Goal: Transaction & Acquisition: Purchase product/service

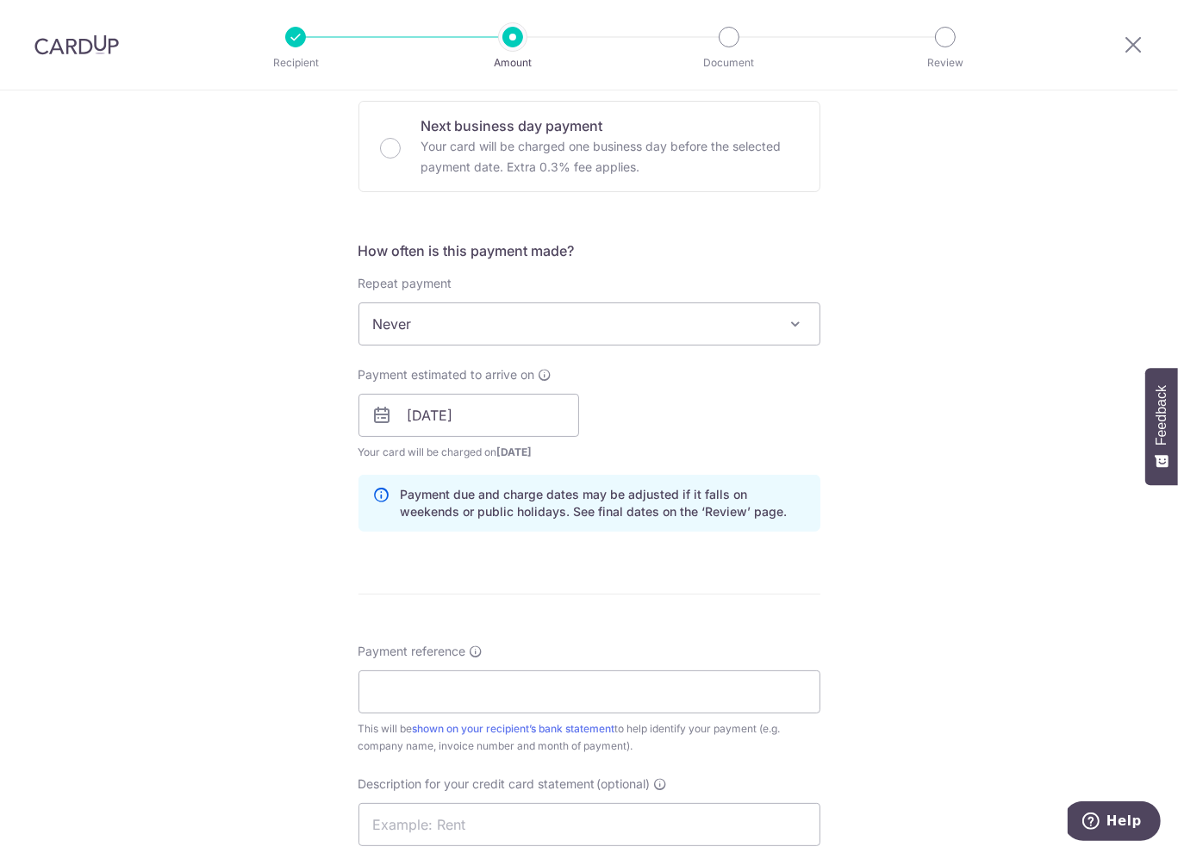
scroll to position [689, 0]
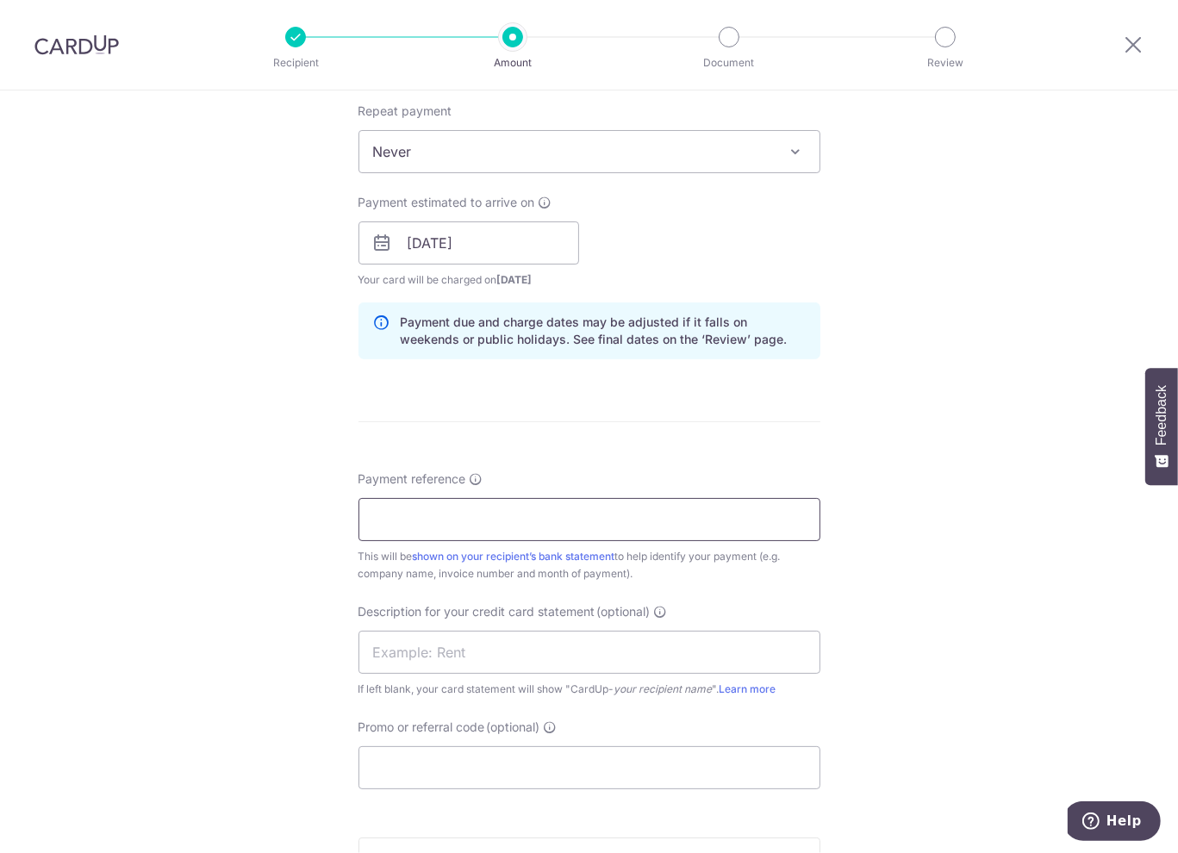
click at [578, 506] on input "Payment reference" at bounding box center [589, 519] width 462 height 43
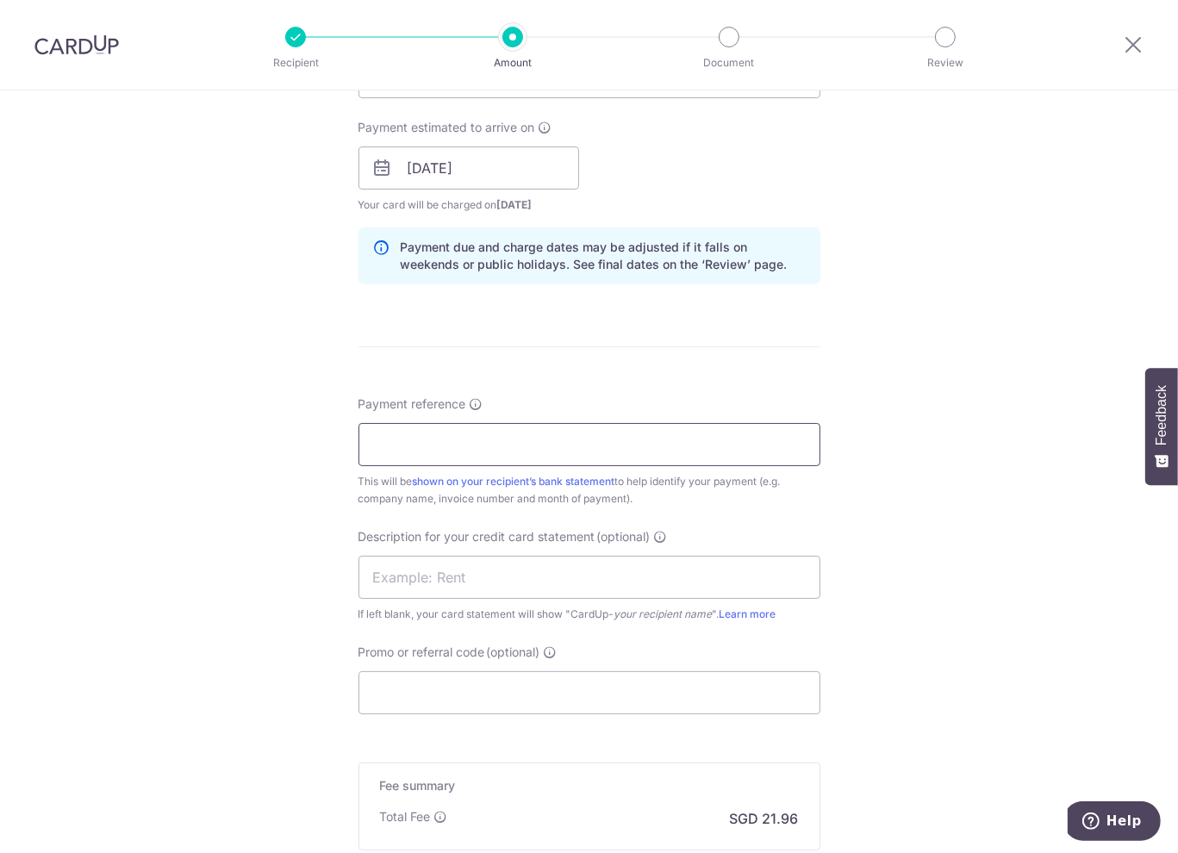
scroll to position [775, 0]
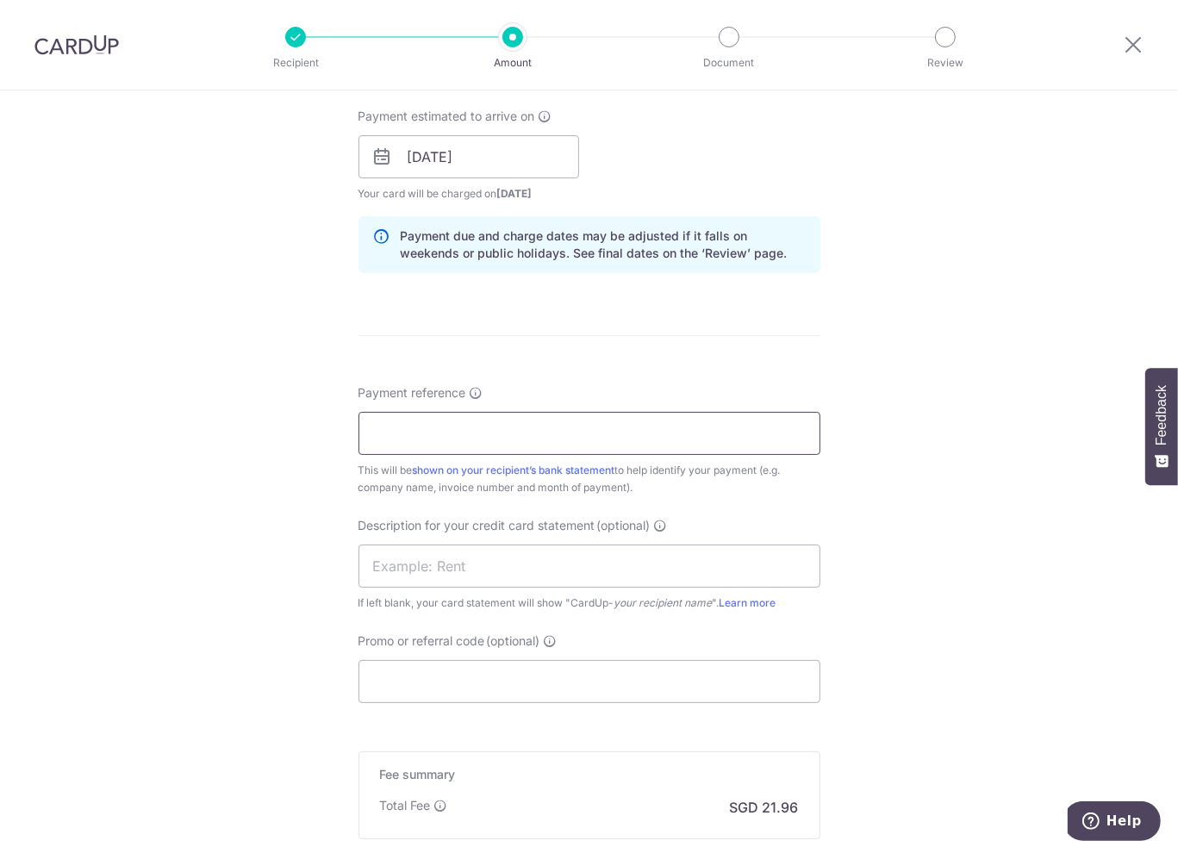
click at [444, 438] on input "Payment reference" at bounding box center [589, 433] width 462 height 43
type input "S"
click at [887, 320] on div "Tell us more about your payment Enter payment amount SGD 775.00 775.00 GST (opt…" at bounding box center [589, 187] width 1178 height 1745
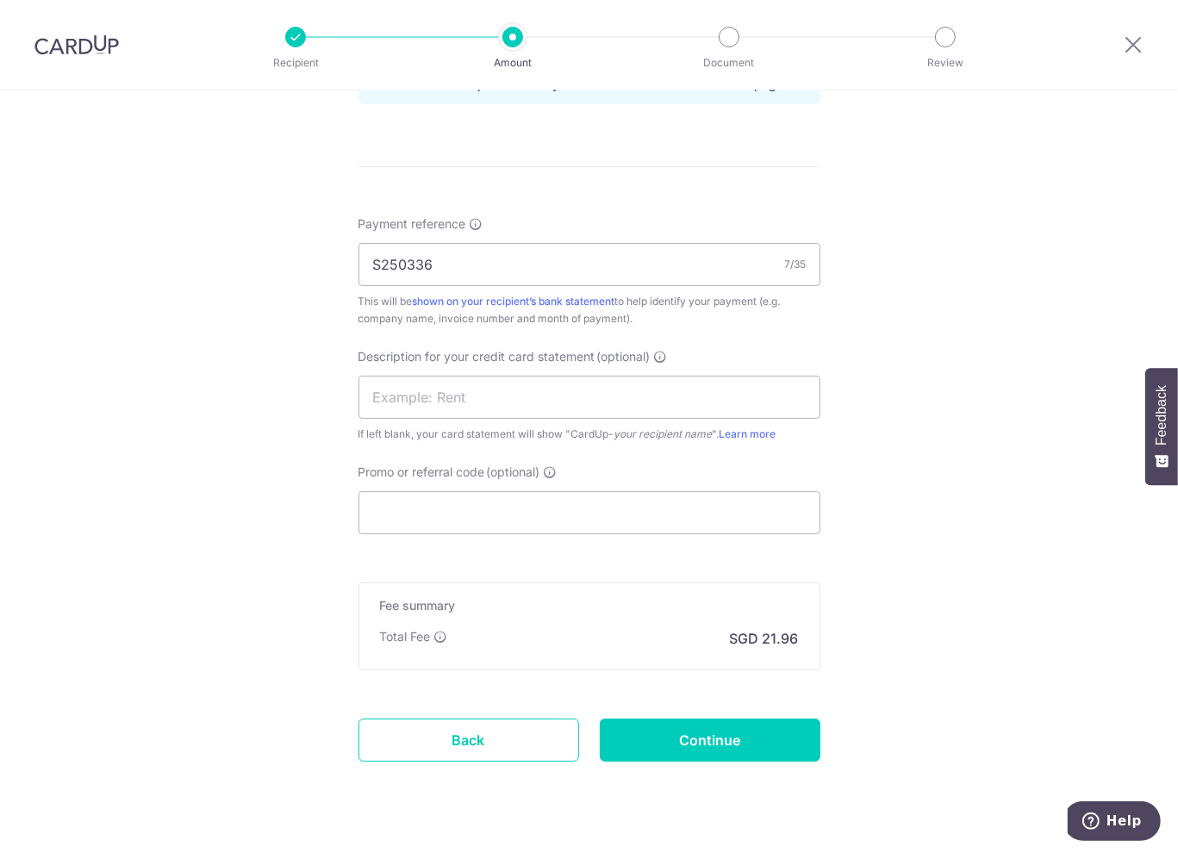
scroll to position [948, 0]
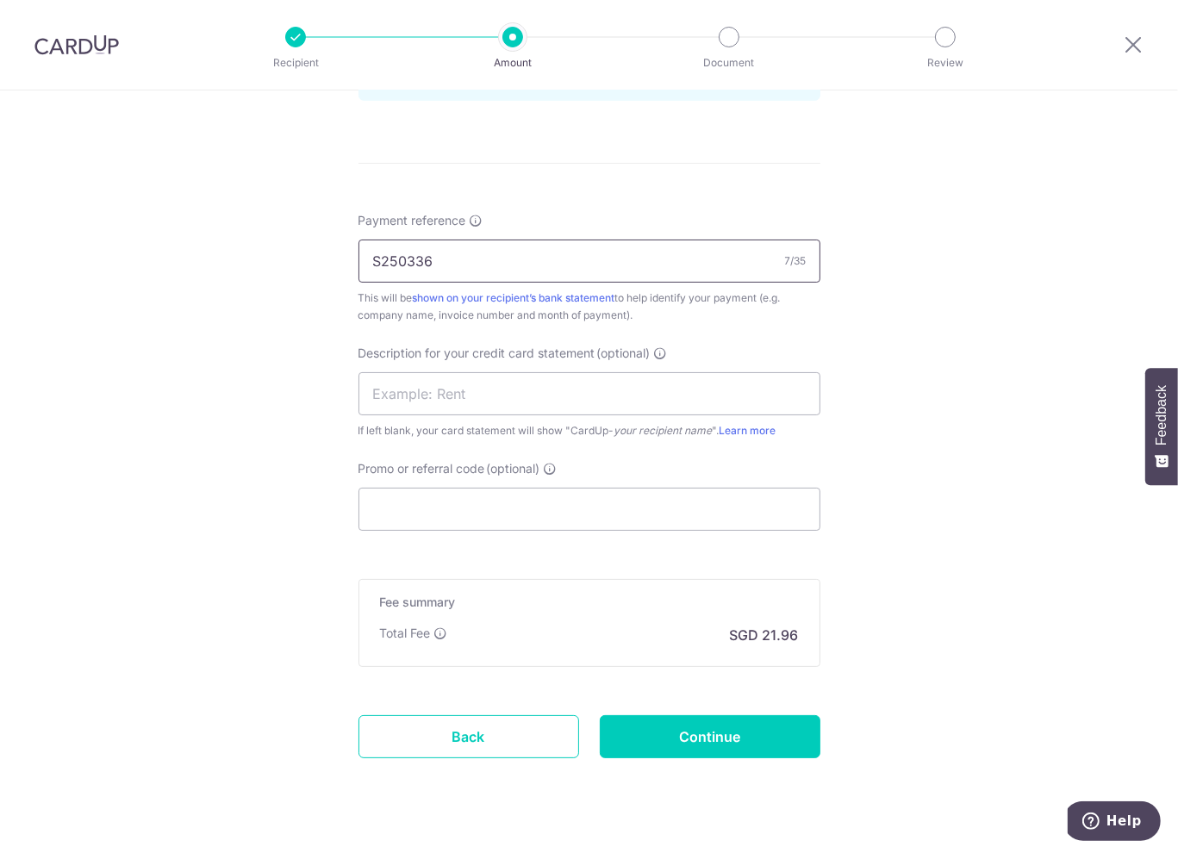
click at [370, 255] on input "S250336" at bounding box center [589, 261] width 462 height 43
type input "Univa-S250336"
click at [989, 303] on div "Tell us more about your payment Enter payment amount SGD 775.00 775.00 GST (opt…" at bounding box center [589, 15] width 1178 height 1745
click at [476, 483] on div "Promo or referral code (optional) The discounted fee will be shown on the revie…" at bounding box center [589, 495] width 462 height 71
click at [473, 489] on input "Promo or referral code (optional)" at bounding box center [589, 509] width 462 height 43
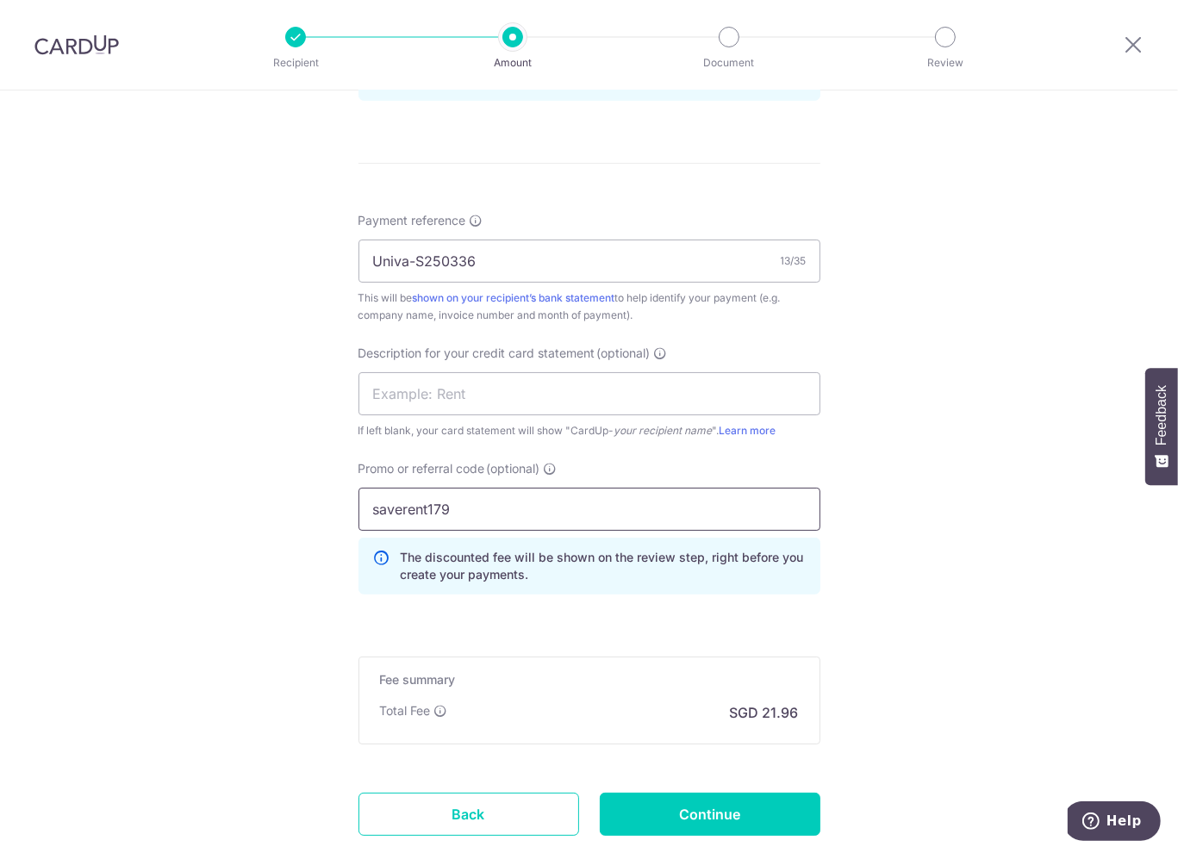
type input "saverent179"
click at [967, 463] on div "Tell us more about your payment Enter payment amount SGD 775.00 775.00 GST (opt…" at bounding box center [589, 54] width 1178 height 1822
click at [717, 814] on input "Continue" at bounding box center [710, 814] width 221 height 43
type input "Create Schedule"
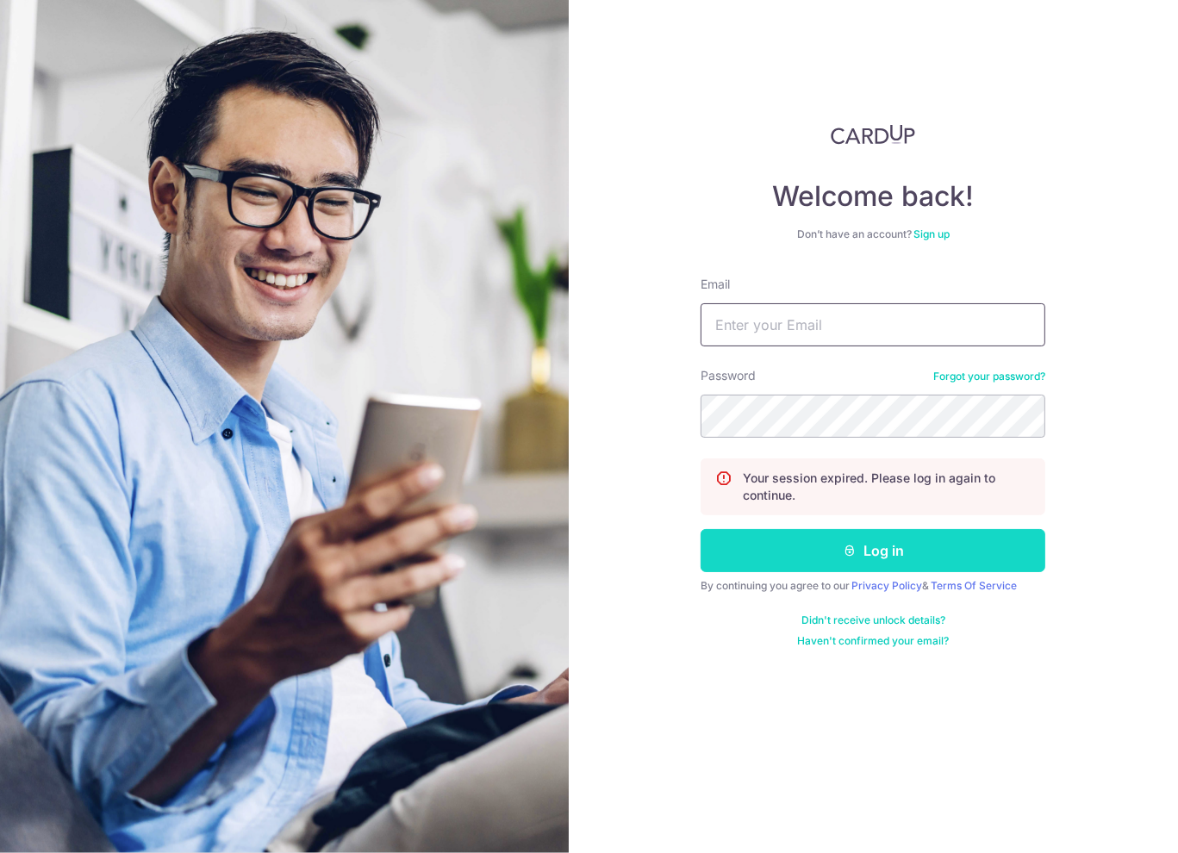
type input "admin@lifeelements.sg"
click at [970, 538] on button "Log in" at bounding box center [872, 550] width 345 height 43
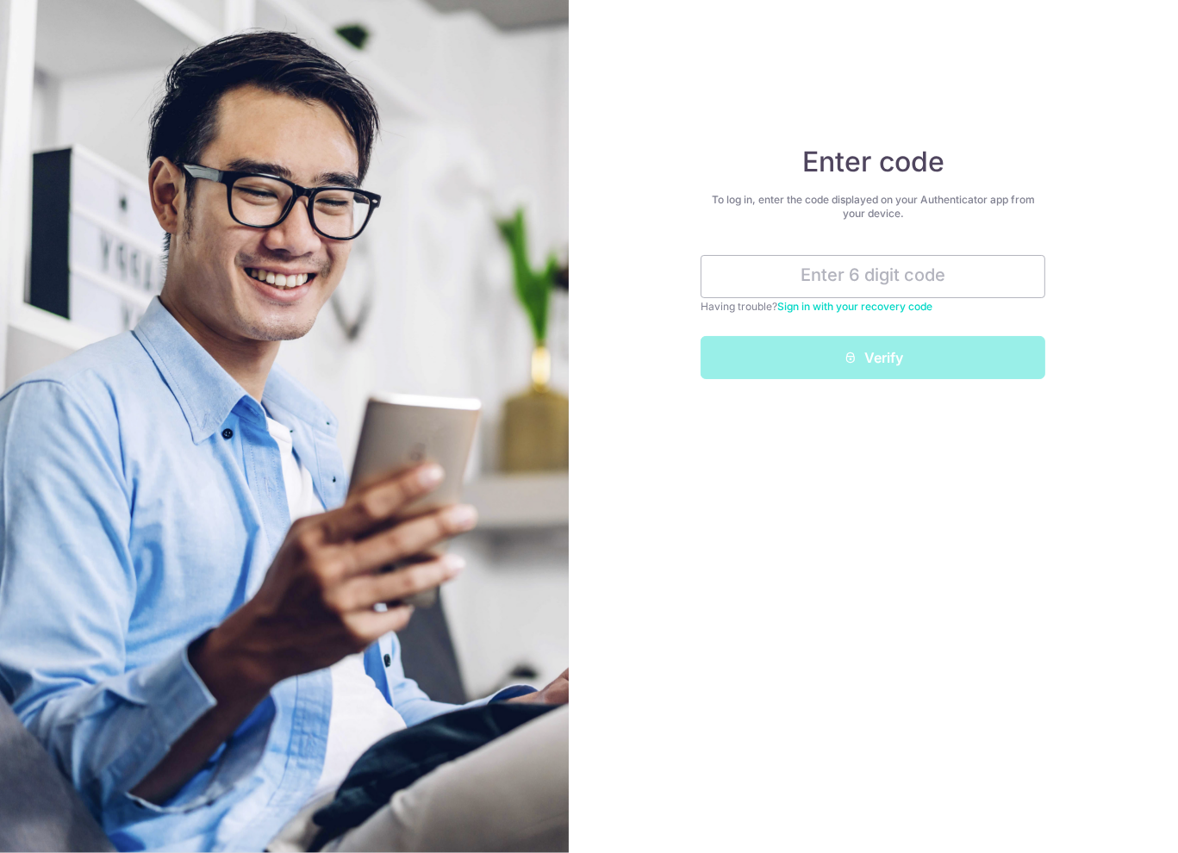
click at [751, 573] on div "Enter code To log in, enter the code displayed on your Authenticator app from y…" at bounding box center [874, 426] width 610 height 853
click at [903, 277] on input "text" at bounding box center [872, 276] width 345 height 43
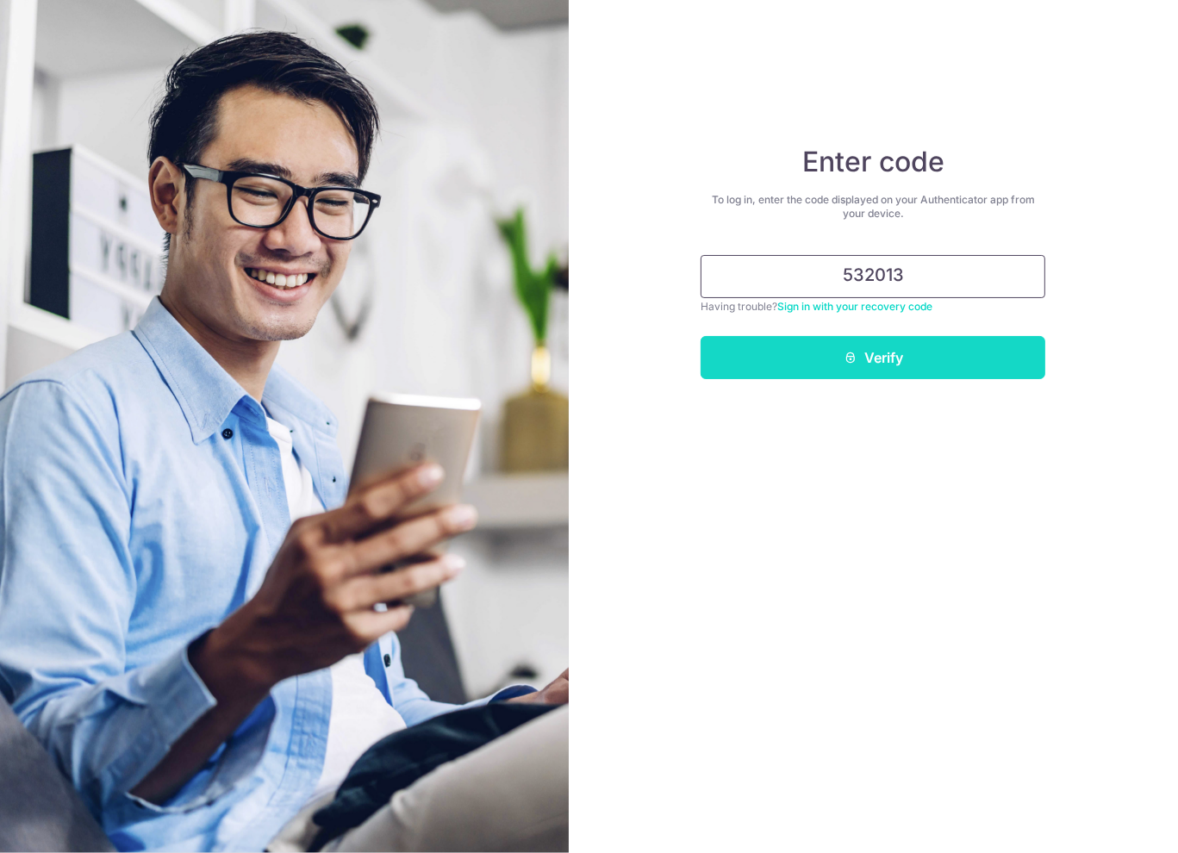
type input "532013"
click at [907, 365] on button "Verify" at bounding box center [872, 357] width 345 height 43
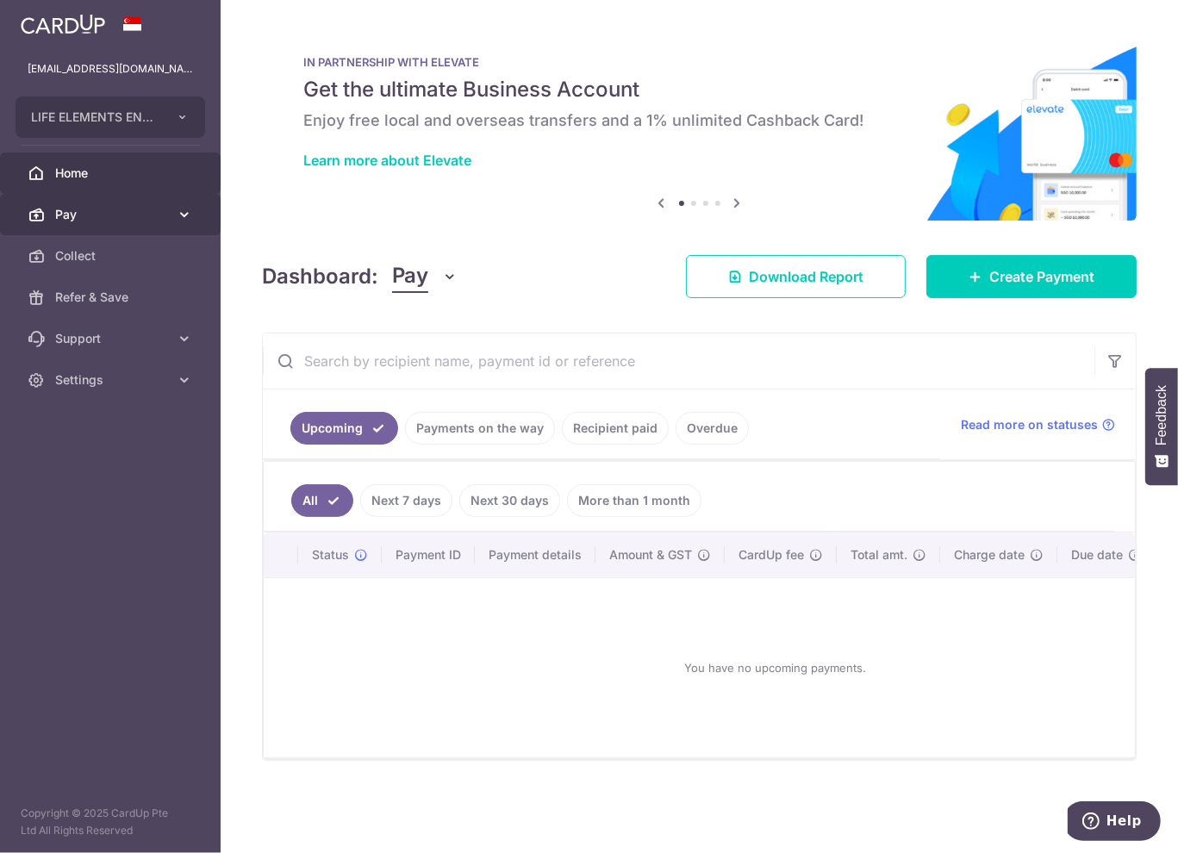
click at [155, 211] on span "Pay" at bounding box center [112, 214] width 114 height 17
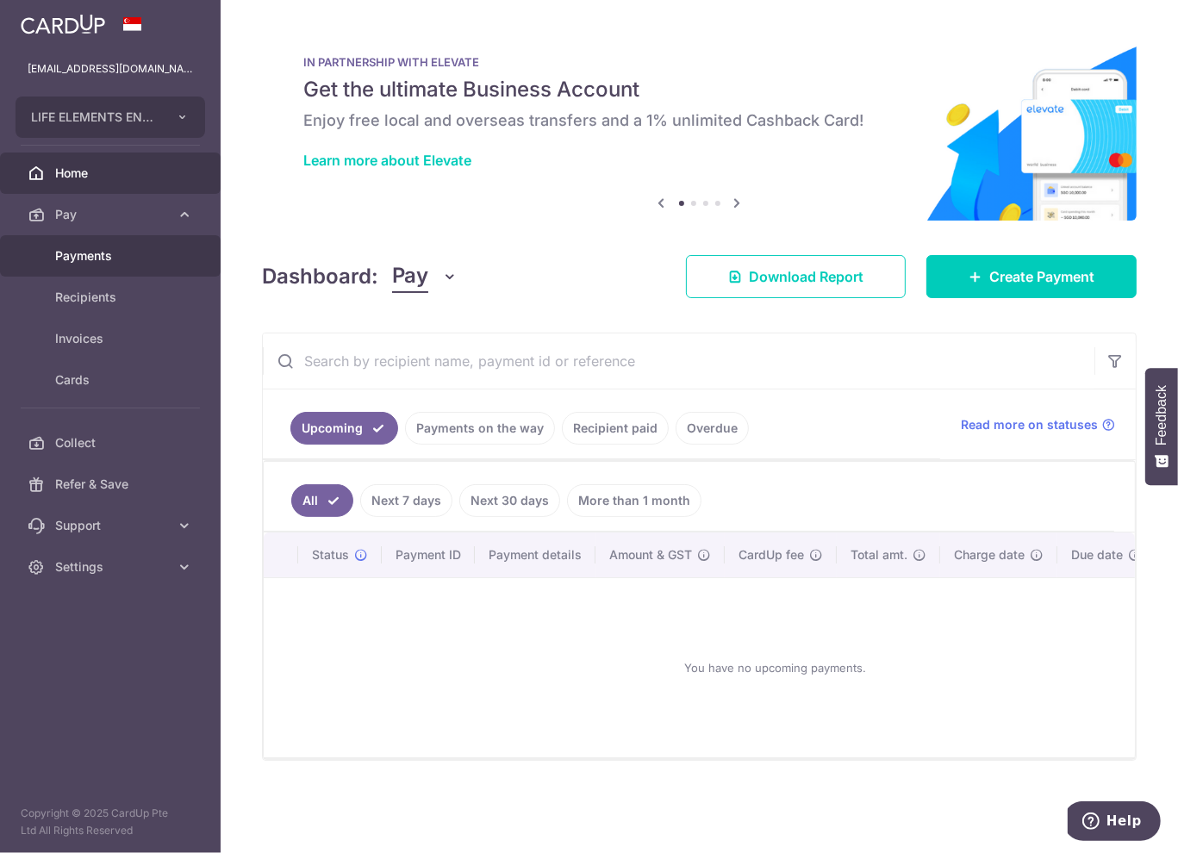
click at [126, 265] on link "Payments" at bounding box center [110, 255] width 221 height 41
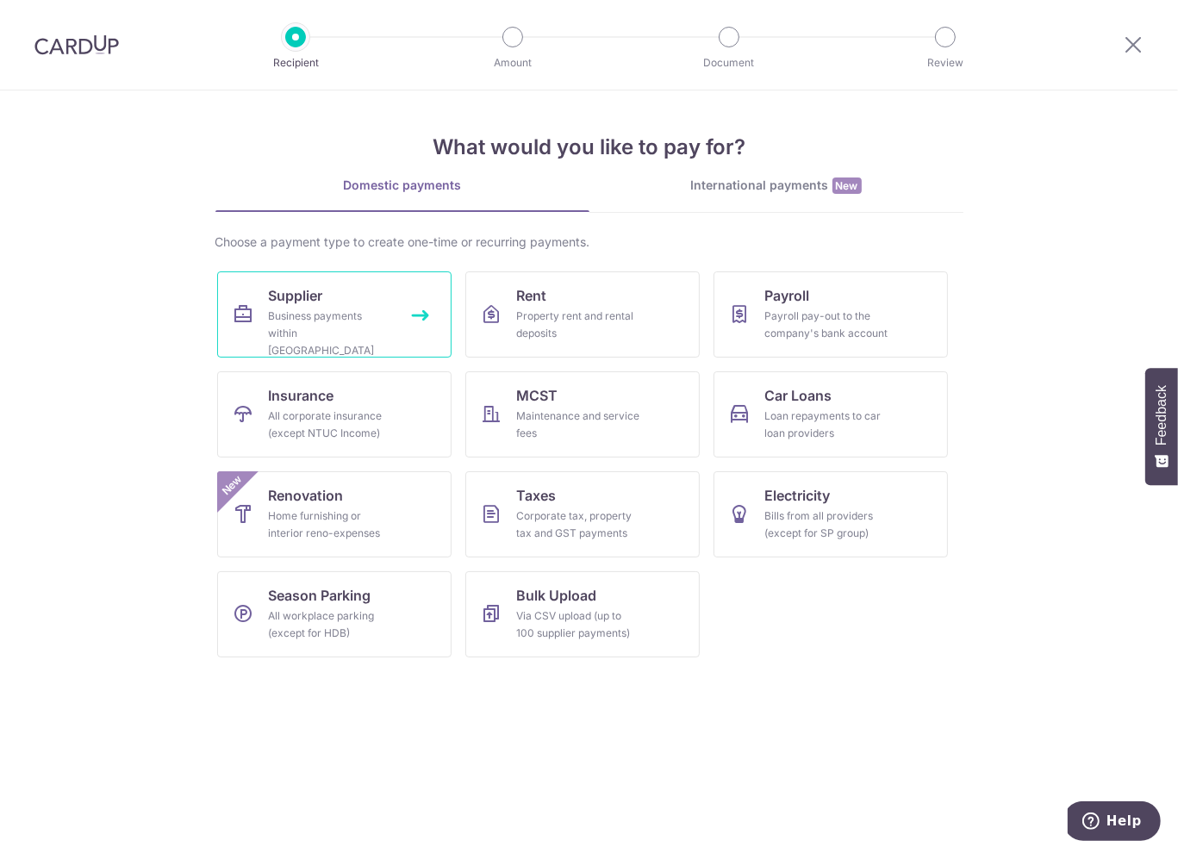
click at [339, 312] on div "Business payments within [GEOGRAPHIC_DATA]" at bounding box center [331, 334] width 124 height 52
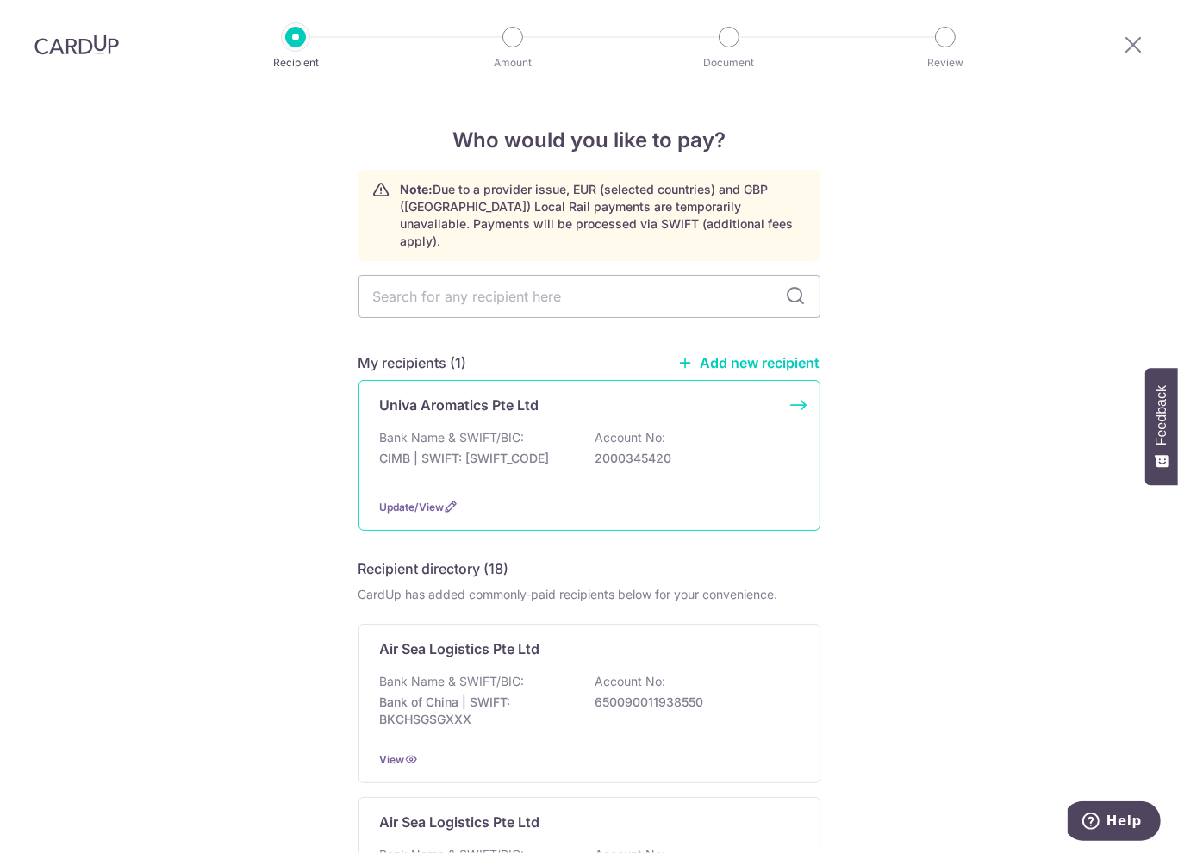
click at [634, 429] on p "Account No:" at bounding box center [630, 437] width 71 height 17
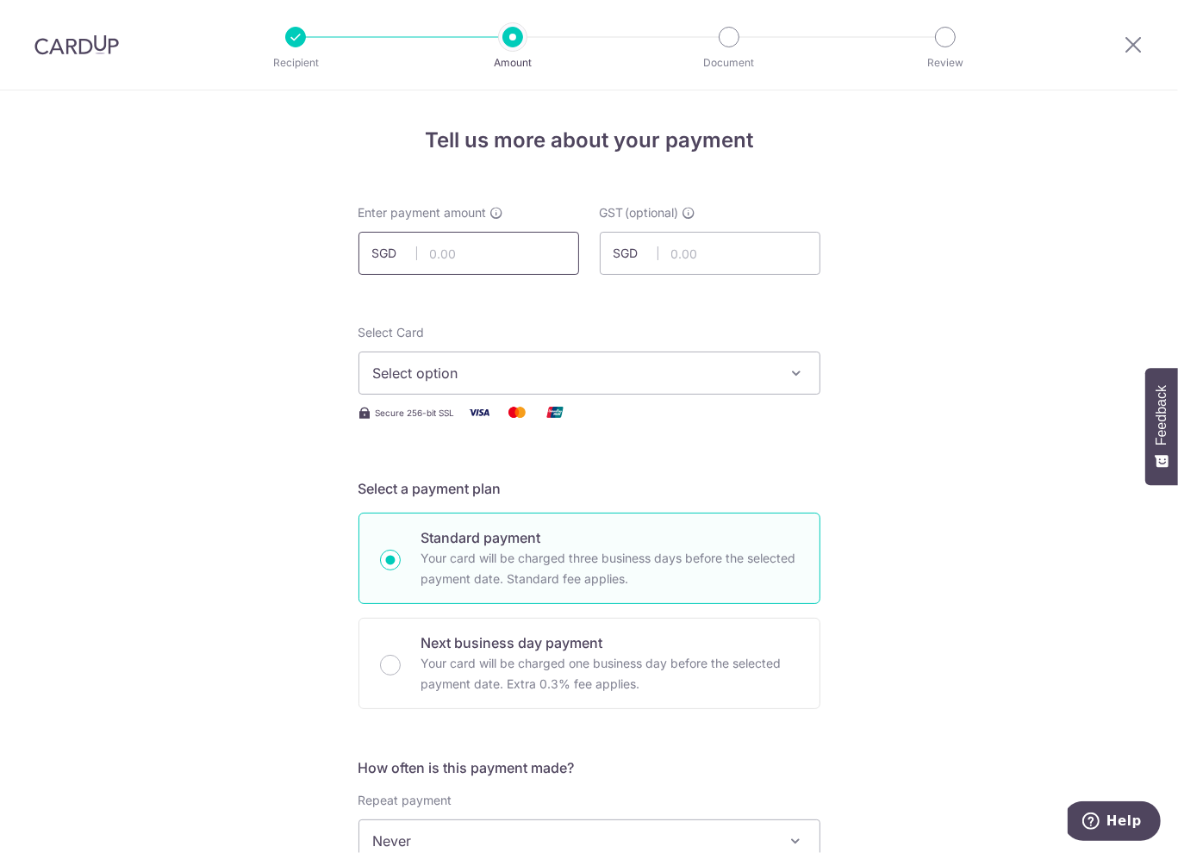
click at [489, 254] on input "text" at bounding box center [468, 253] width 221 height 43
type input "775.00"
click at [724, 248] on input "text" at bounding box center [710, 253] width 221 height 43
type input "69.75"
click at [538, 364] on span "Select option" at bounding box center [573, 373] width 401 height 21
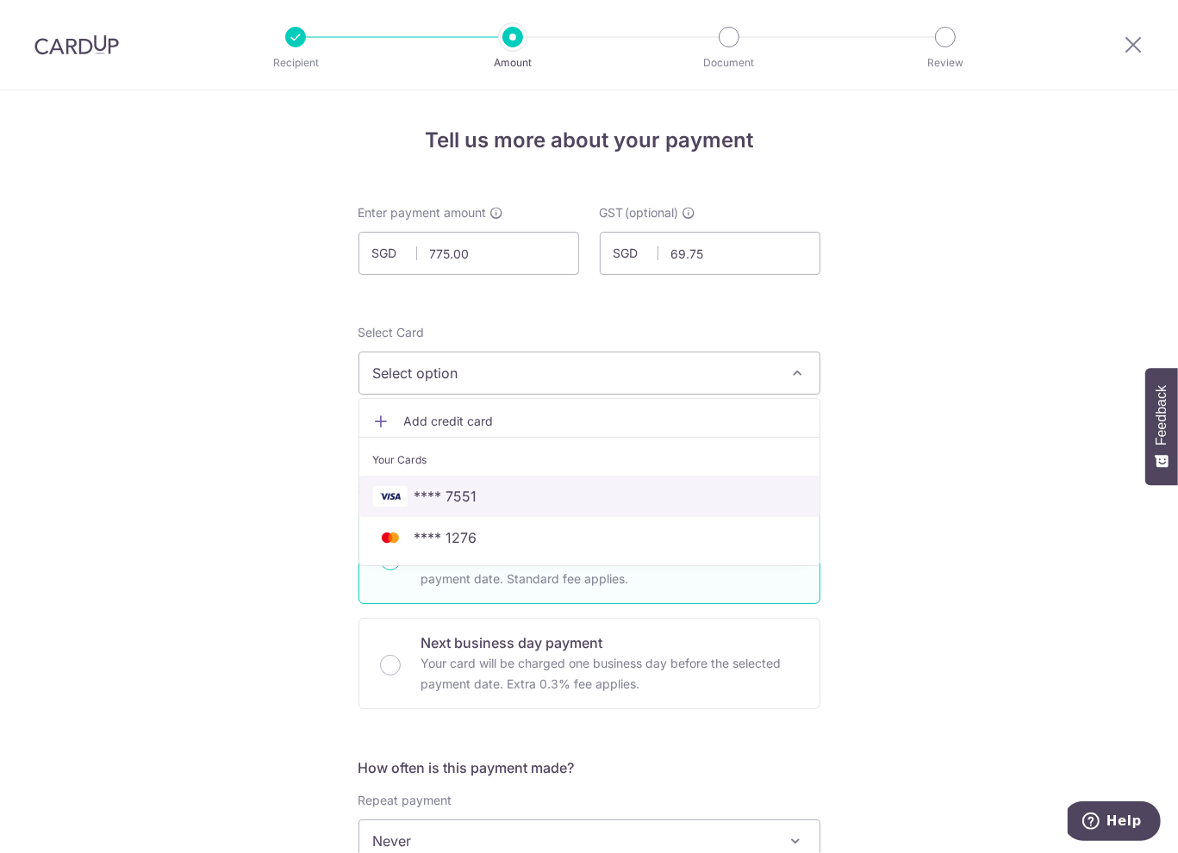
click at [482, 503] on span "**** 7551" at bounding box center [589, 496] width 432 height 21
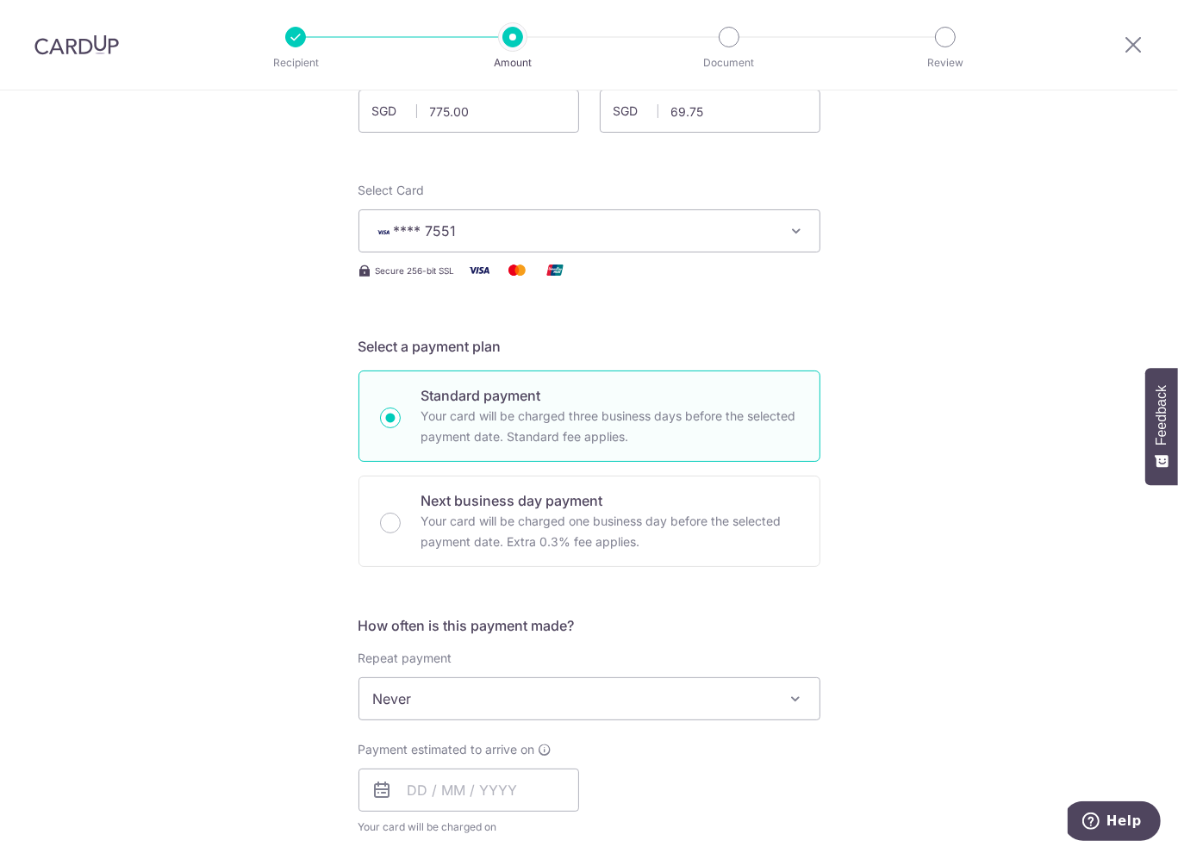
scroll to position [172, 0]
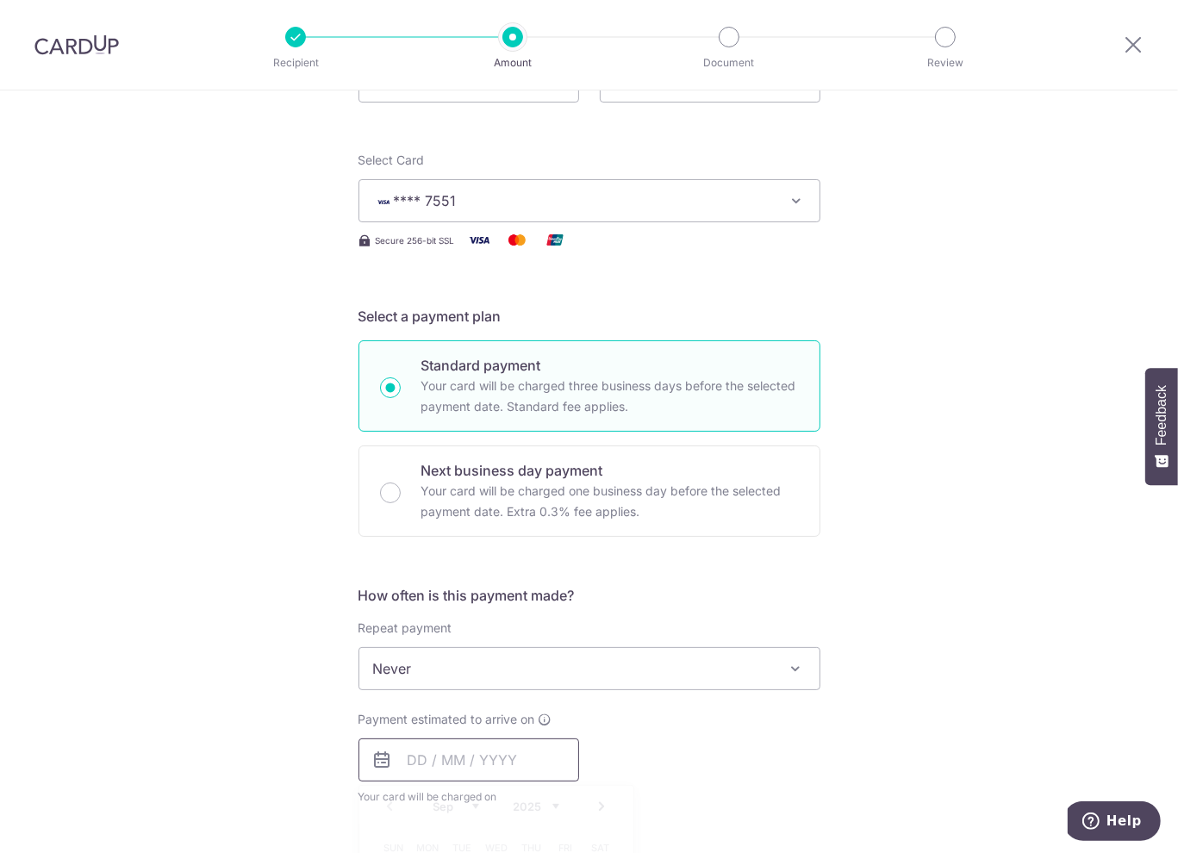
click at [496, 753] on input "text" at bounding box center [468, 759] width 221 height 43
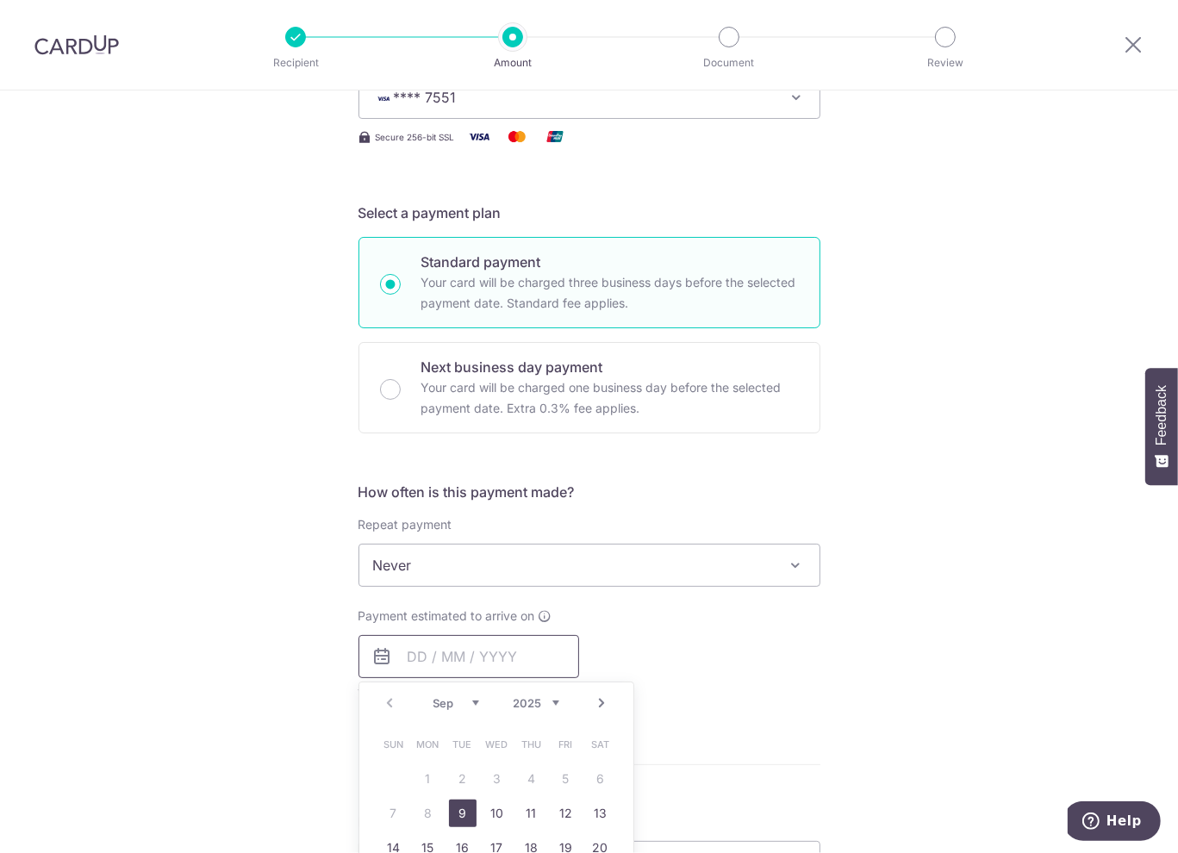
scroll to position [345, 0]
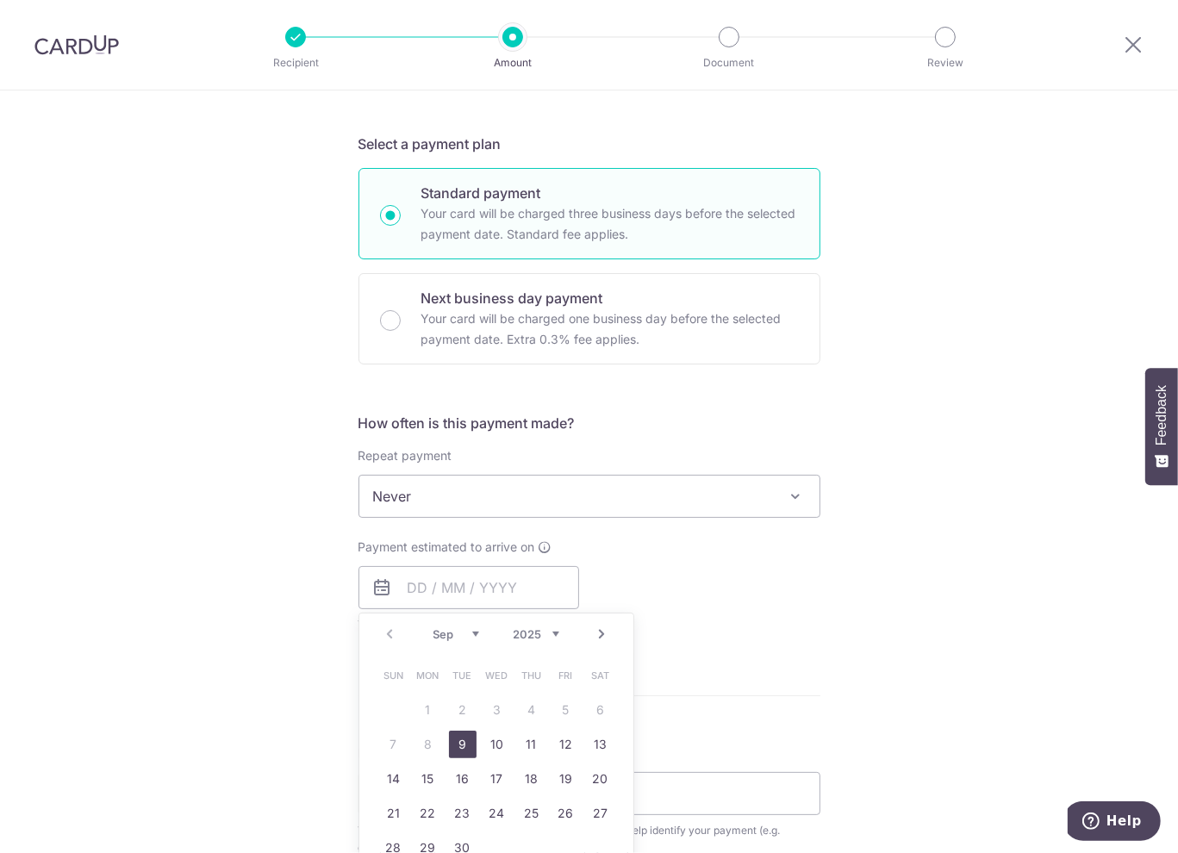
click at [454, 736] on link "9" at bounding box center [463, 745] width 28 height 28
type input "[DATE]"
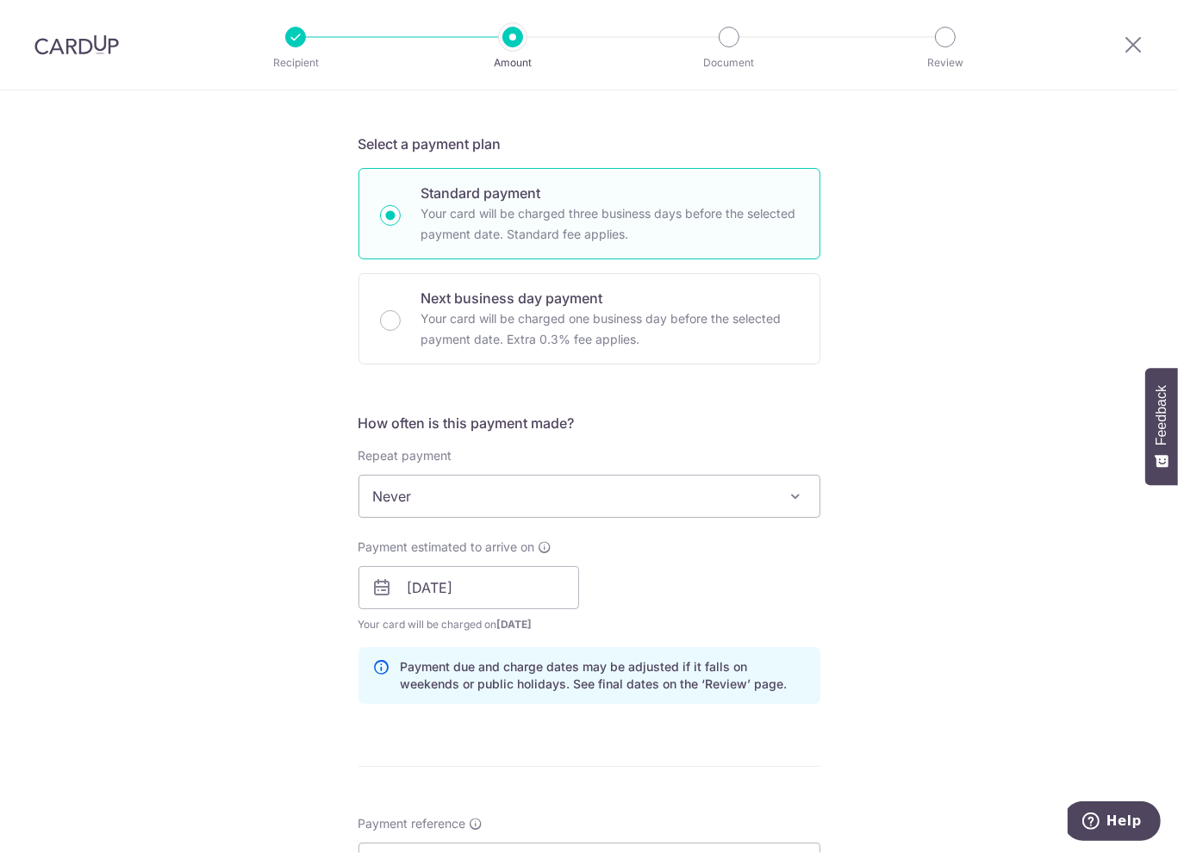
scroll to position [603, 0]
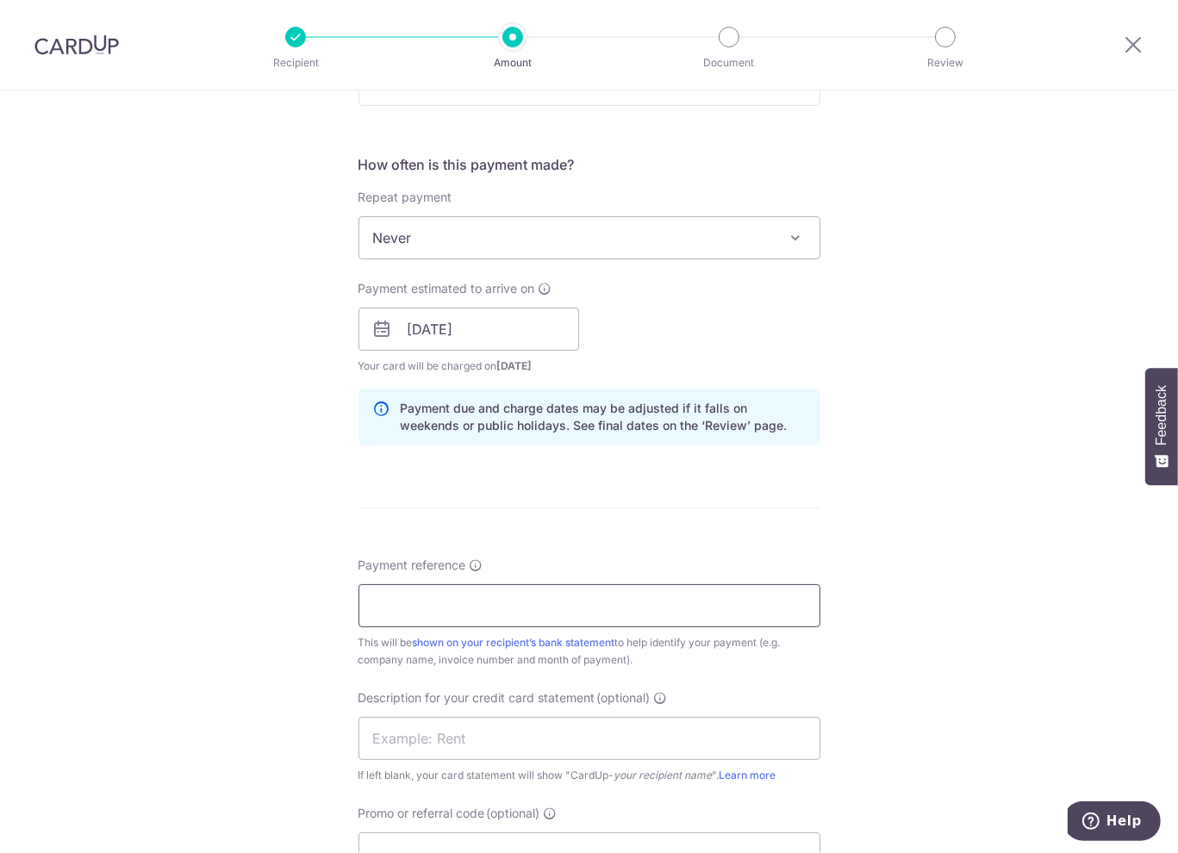
click at [445, 607] on input "Payment reference" at bounding box center [589, 605] width 462 height 43
type input "S250336"
click at [905, 505] on div "Tell us more about your payment Enter payment amount SGD 775.00 775.00 GST (opt…" at bounding box center [589, 359] width 1178 height 1745
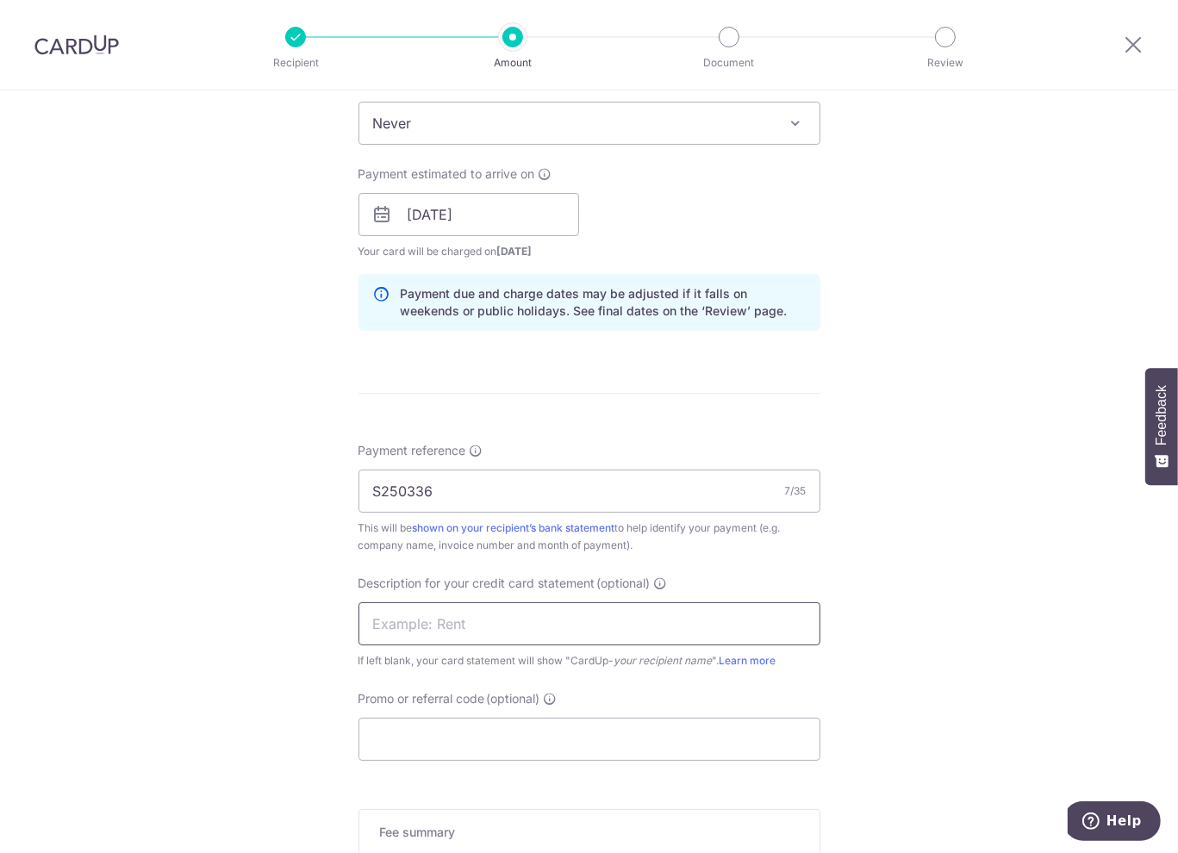
scroll to position [862, 0]
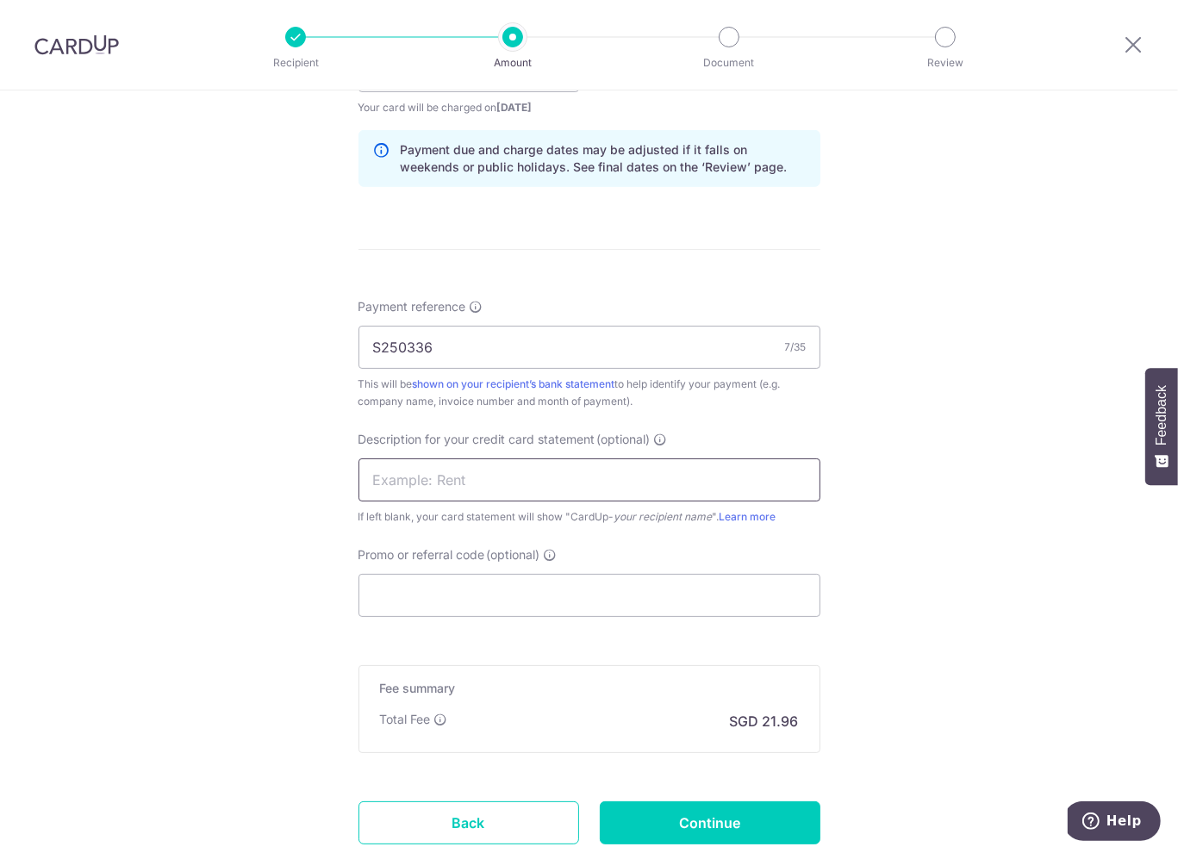
click at [464, 492] on input "text" at bounding box center [589, 479] width 462 height 43
click at [923, 477] on div "Tell us more about your payment Enter payment amount SGD 775.00 775.00 GST (opt…" at bounding box center [589, 101] width 1178 height 1745
click at [552, 596] on input "Promo or referral code (optional)" at bounding box center [589, 595] width 462 height 43
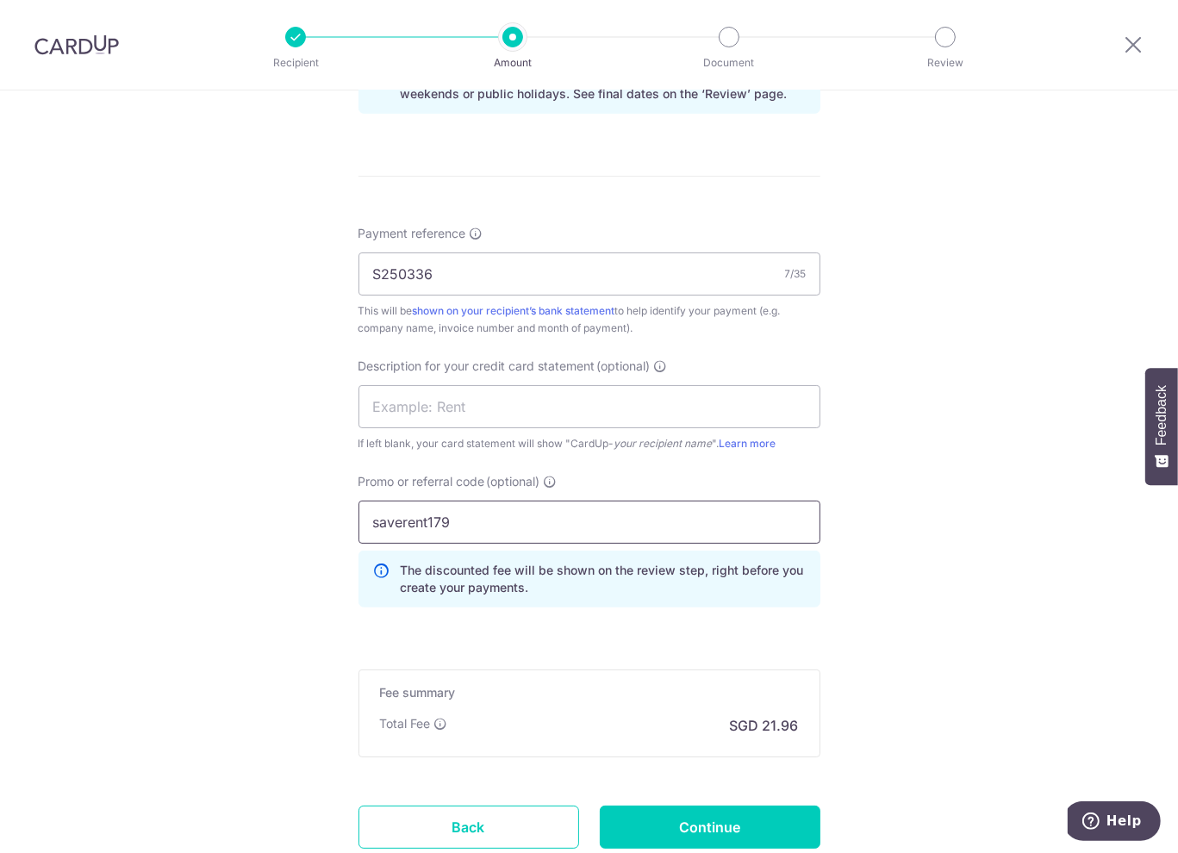
scroll to position [1057, 0]
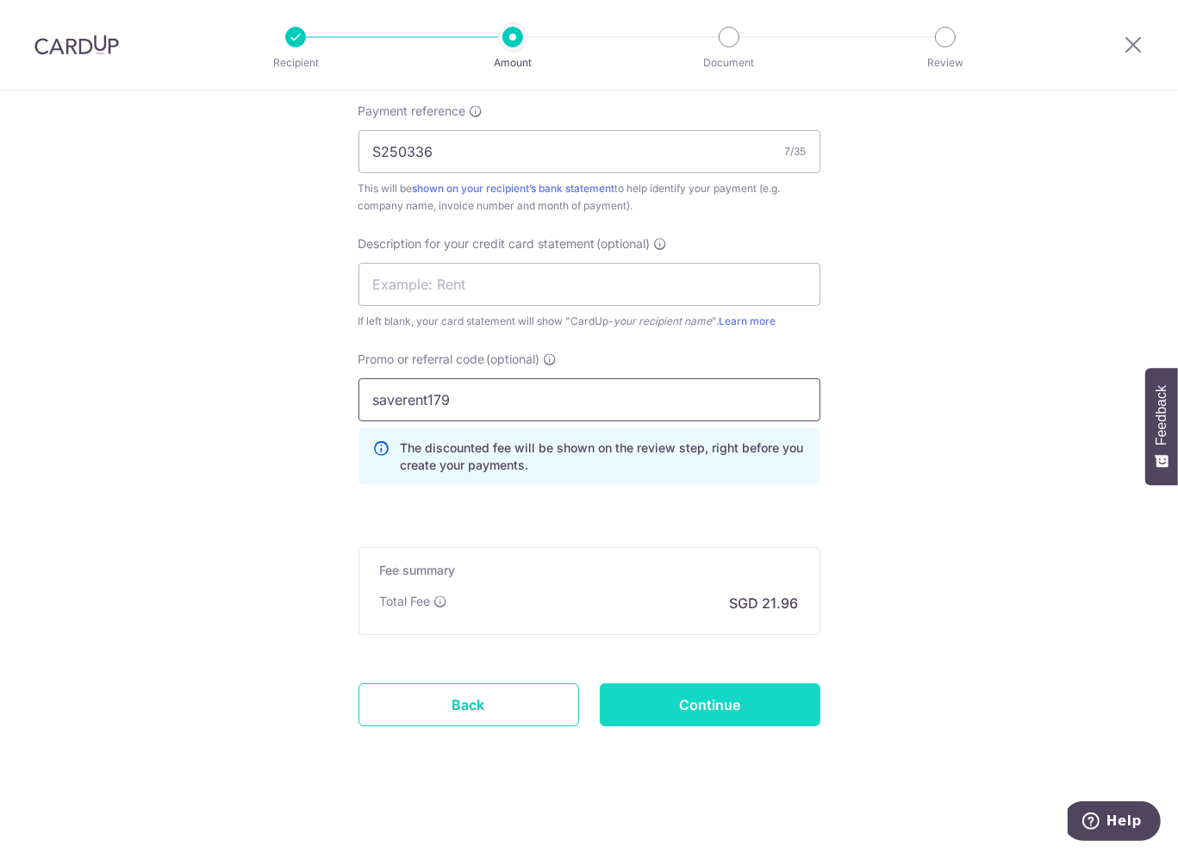
type input "saverent179"
click at [755, 700] on input "Continue" at bounding box center [710, 704] width 221 height 43
type input "Create Schedule"
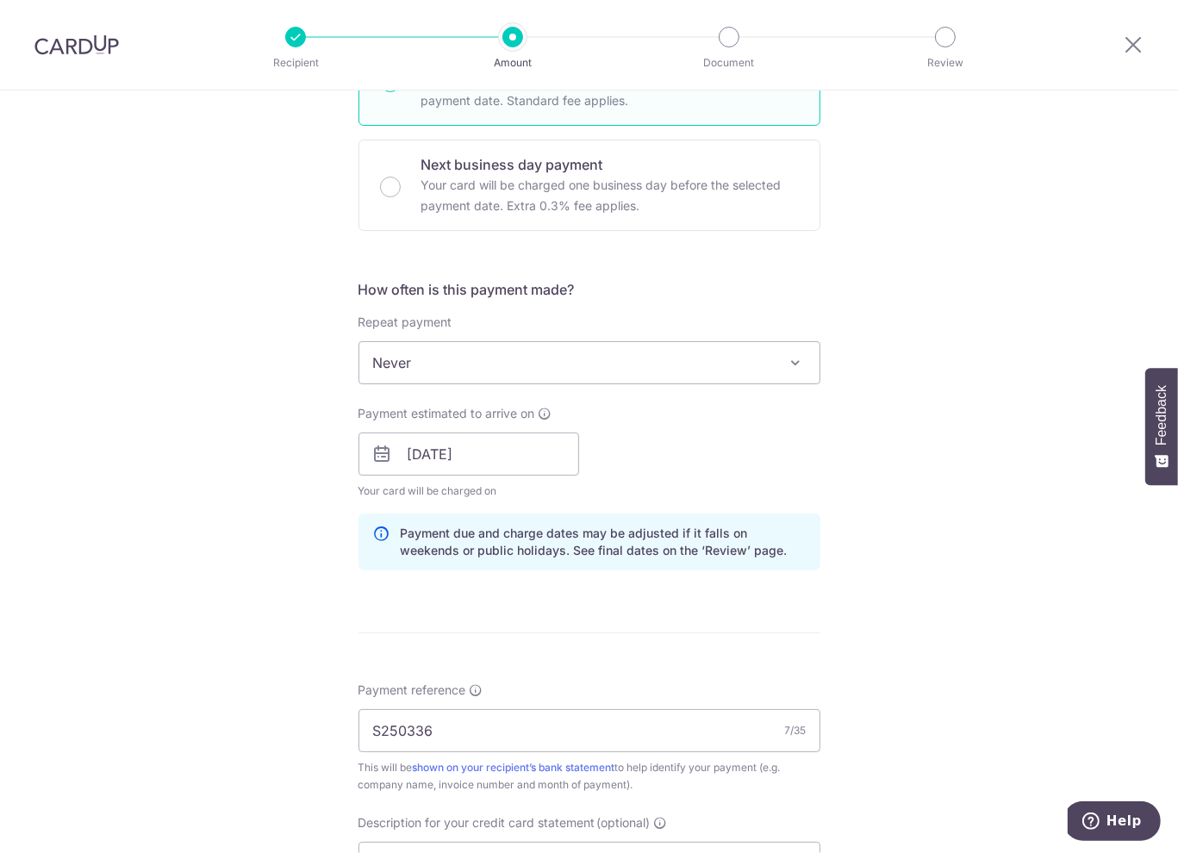
scroll to position [134, 0]
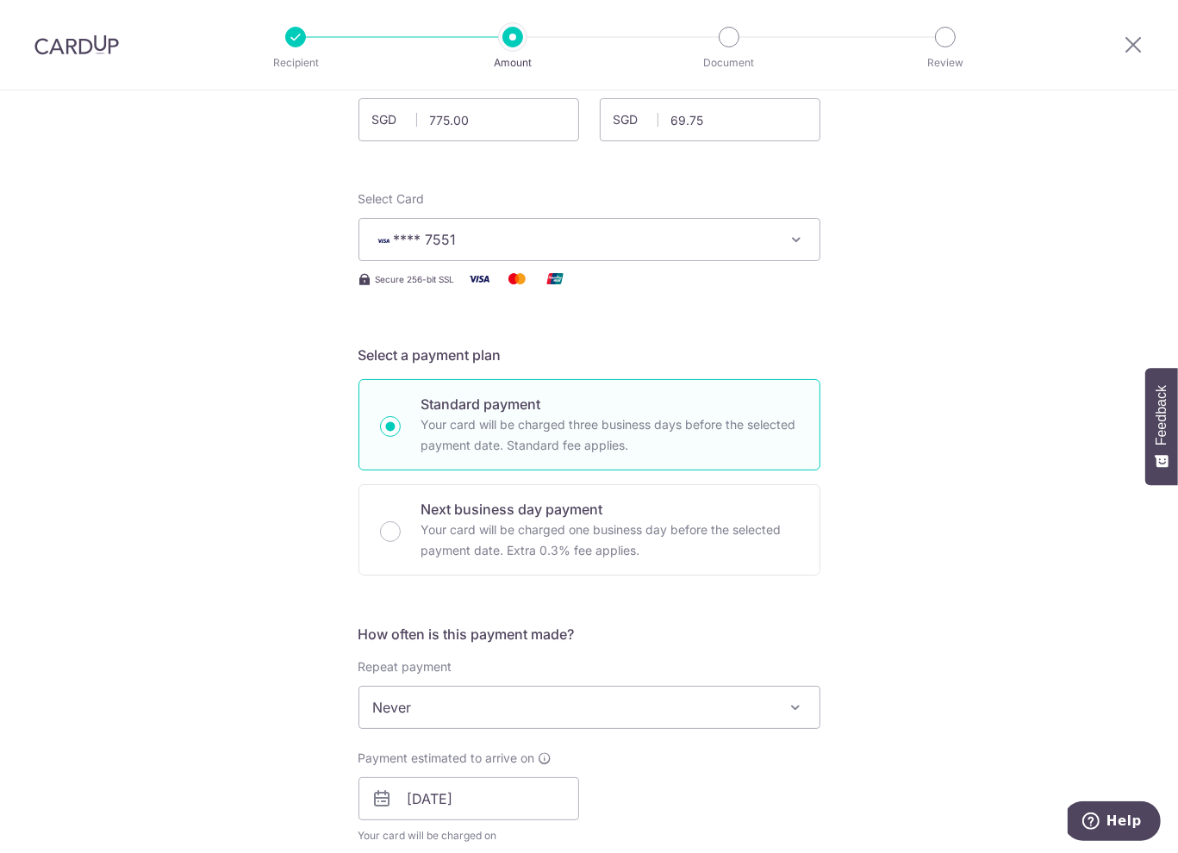
click at [641, 245] on span "**** 7551" at bounding box center [573, 239] width 401 height 21
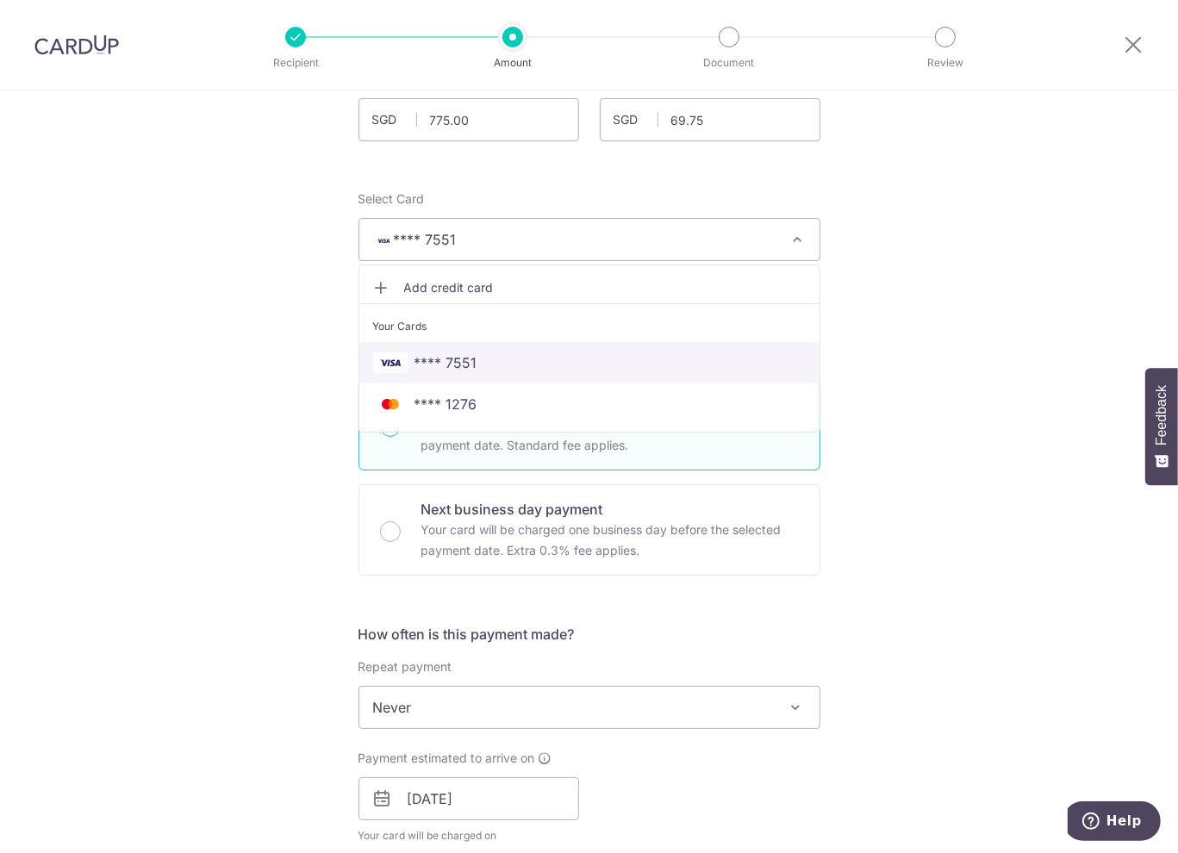
drag, startPoint x: 526, startPoint y: 361, endPoint x: 557, endPoint y: 360, distance: 31.0
click at [526, 361] on span "**** 7551" at bounding box center [589, 362] width 432 height 21
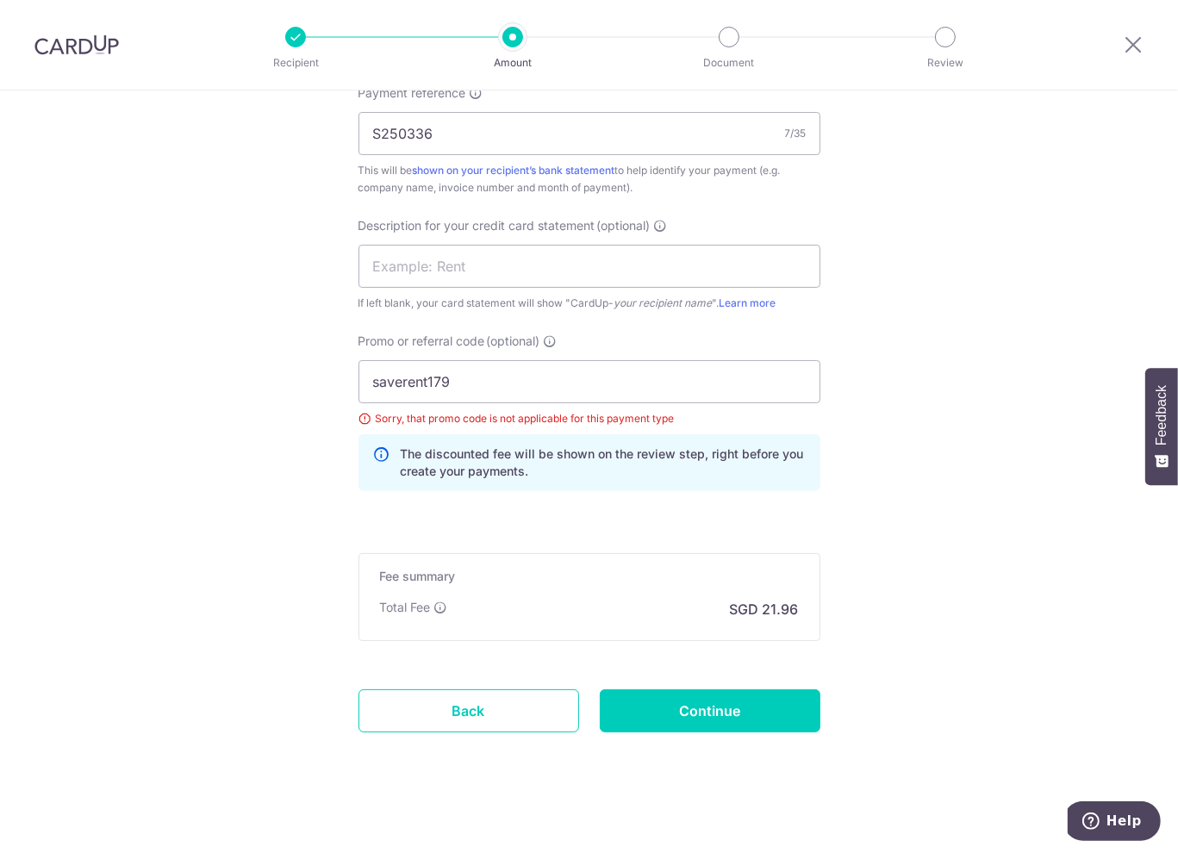
scroll to position [1081, 0]
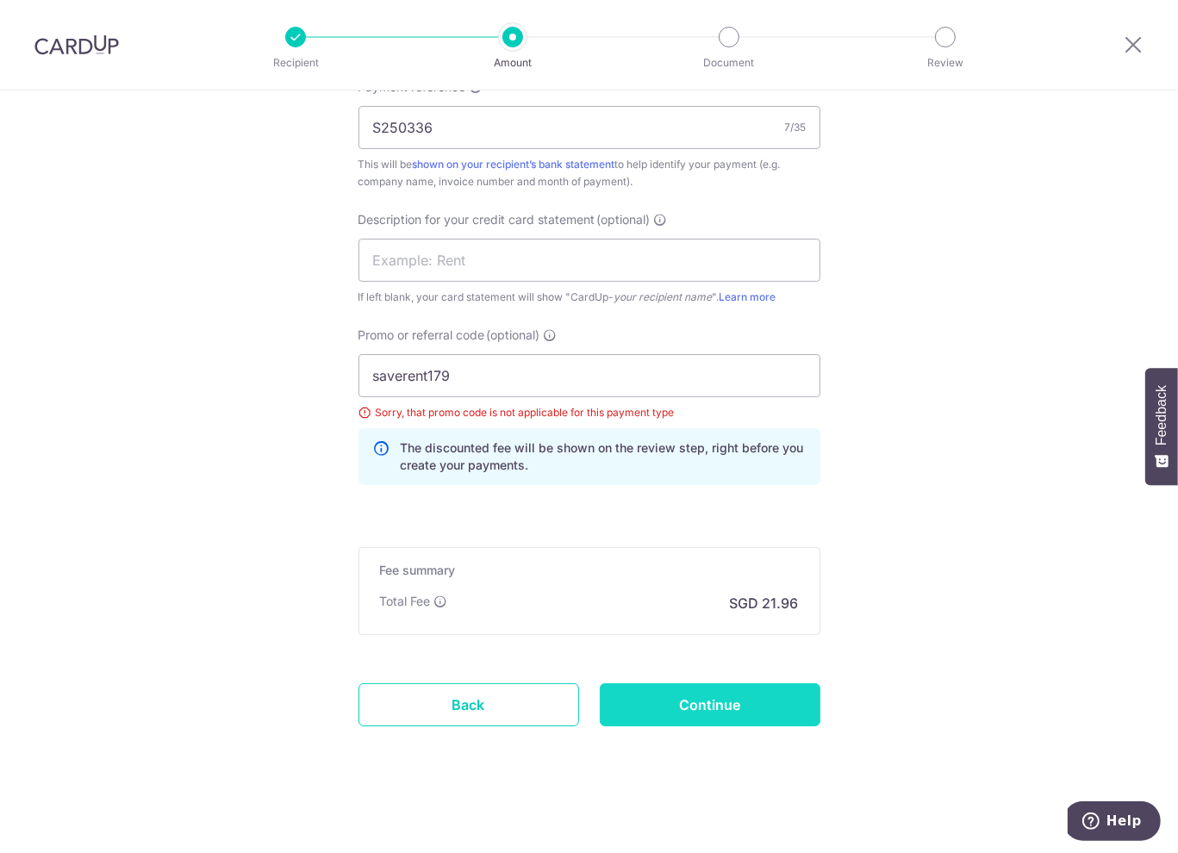
click at [752, 711] on input "Continue" at bounding box center [710, 704] width 221 height 43
type input "Update Schedule"
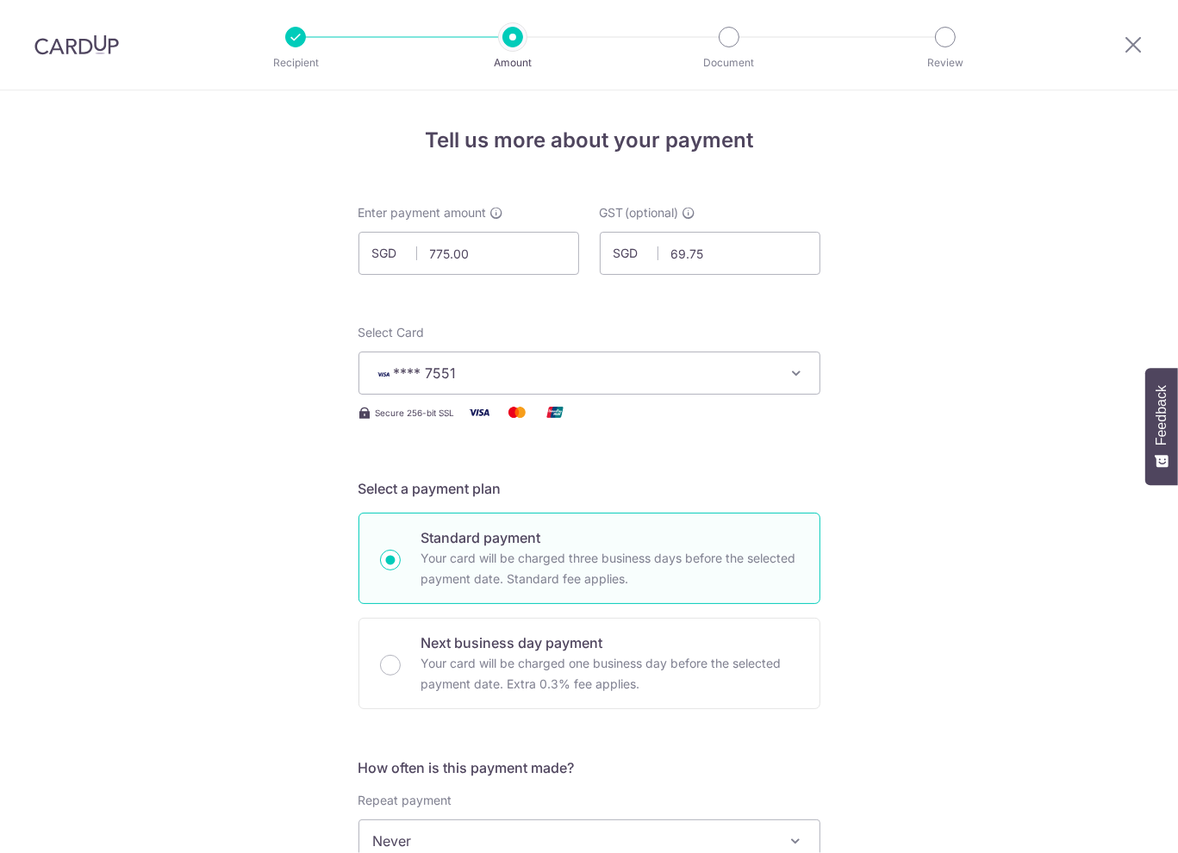
scroll to position [1081, 0]
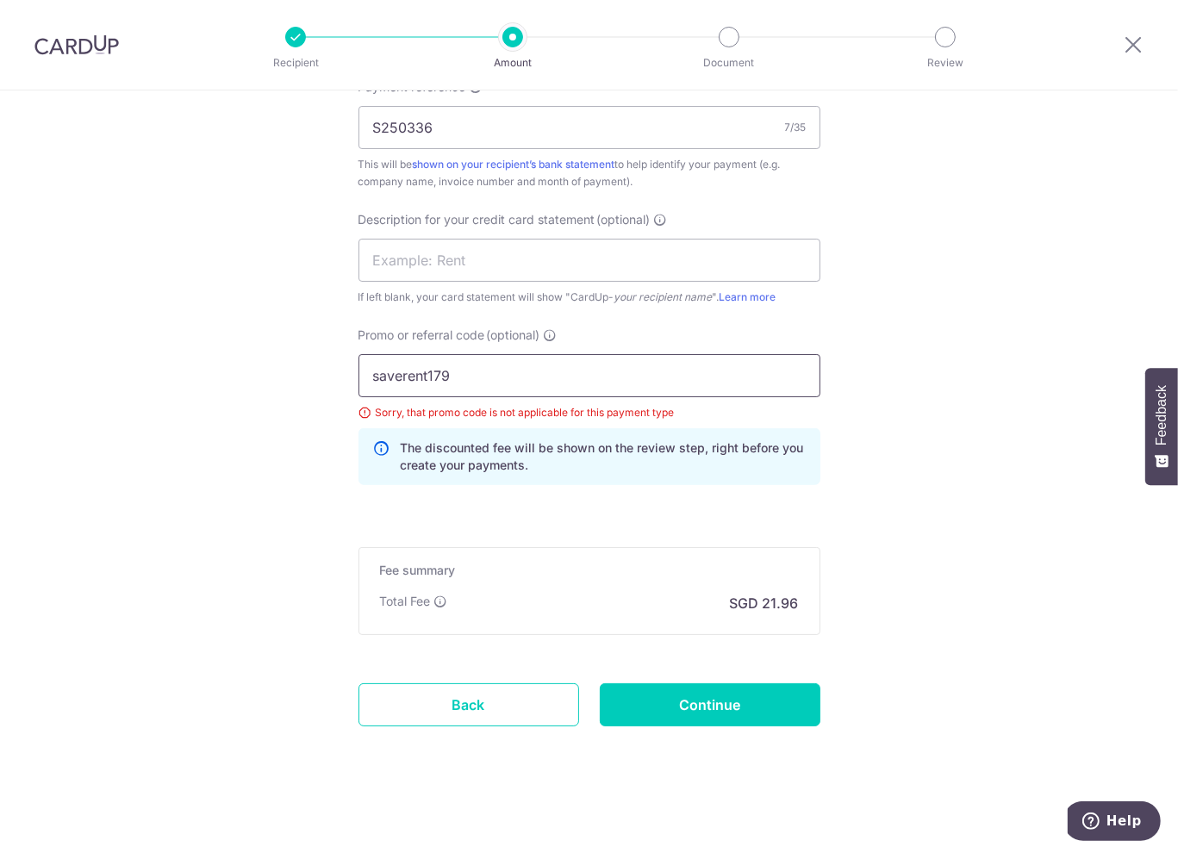
drag, startPoint x: 487, startPoint y: 368, endPoint x: 31, endPoint y: 369, distance: 455.7
type input "boff185"
click at [729, 707] on input "Continue" at bounding box center [710, 704] width 221 height 43
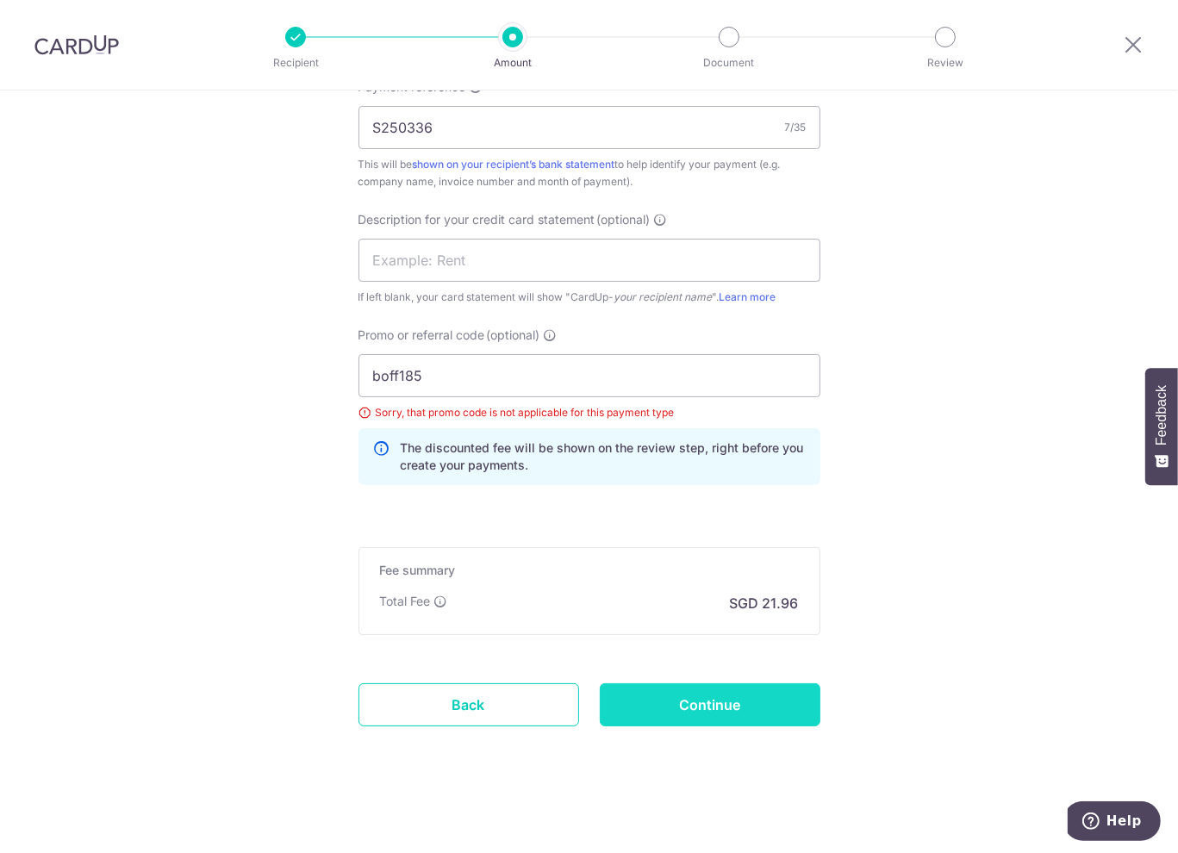
type input "Update Schedule"
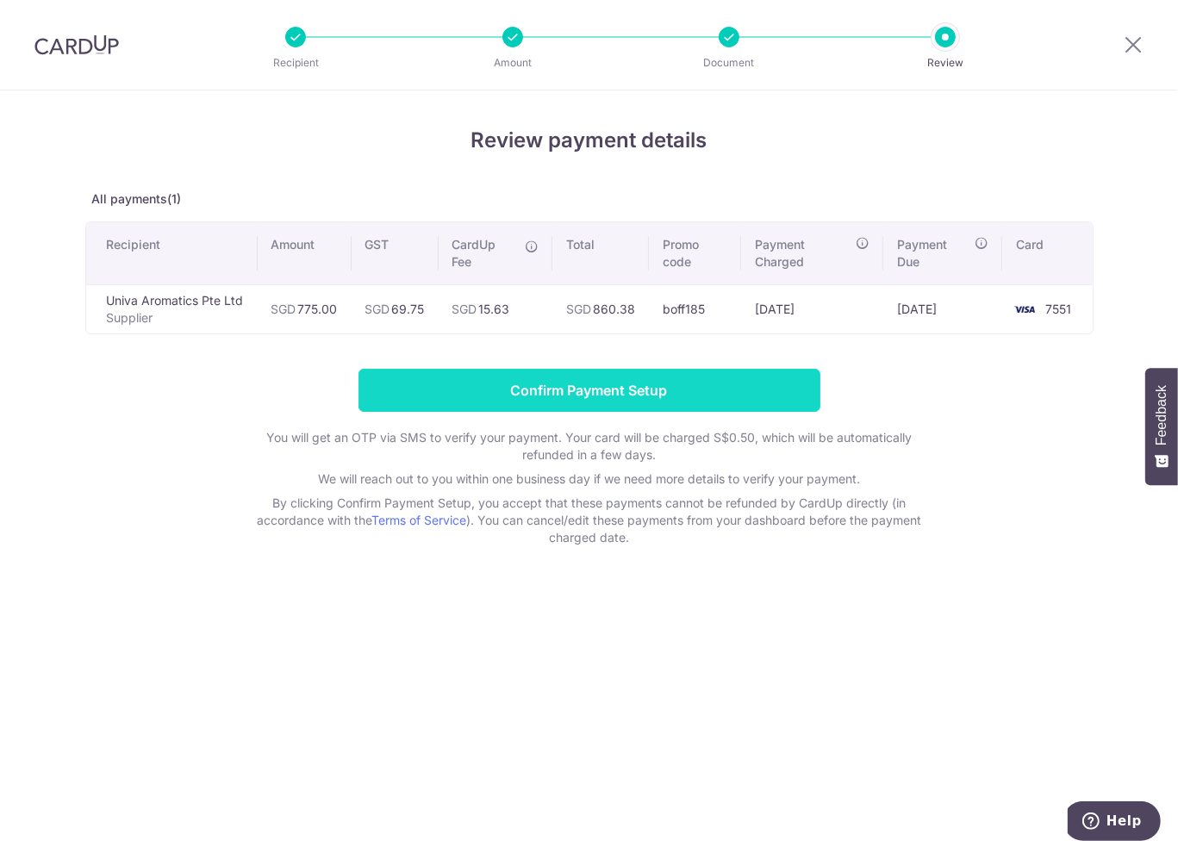
click at [605, 387] on input "Confirm Payment Setup" at bounding box center [589, 390] width 462 height 43
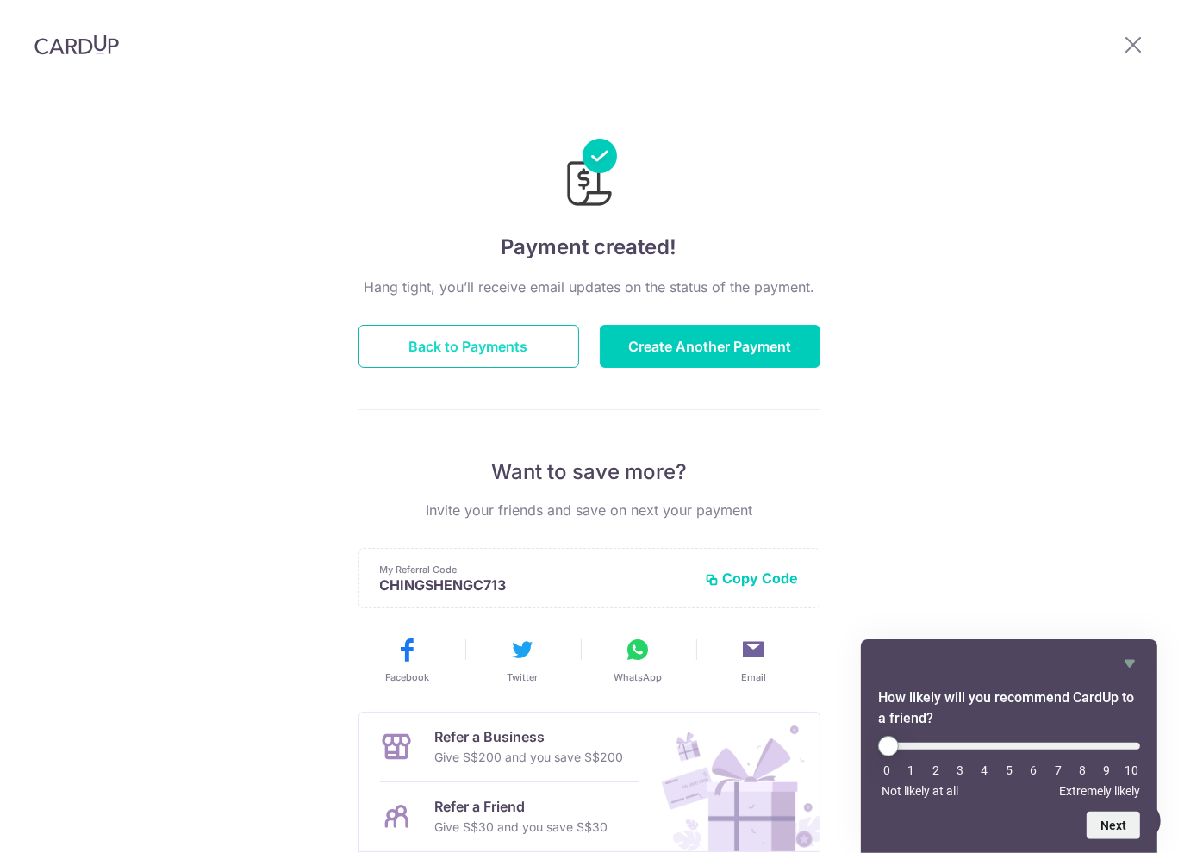
click at [524, 360] on button "Back to Payments" at bounding box center [468, 346] width 221 height 43
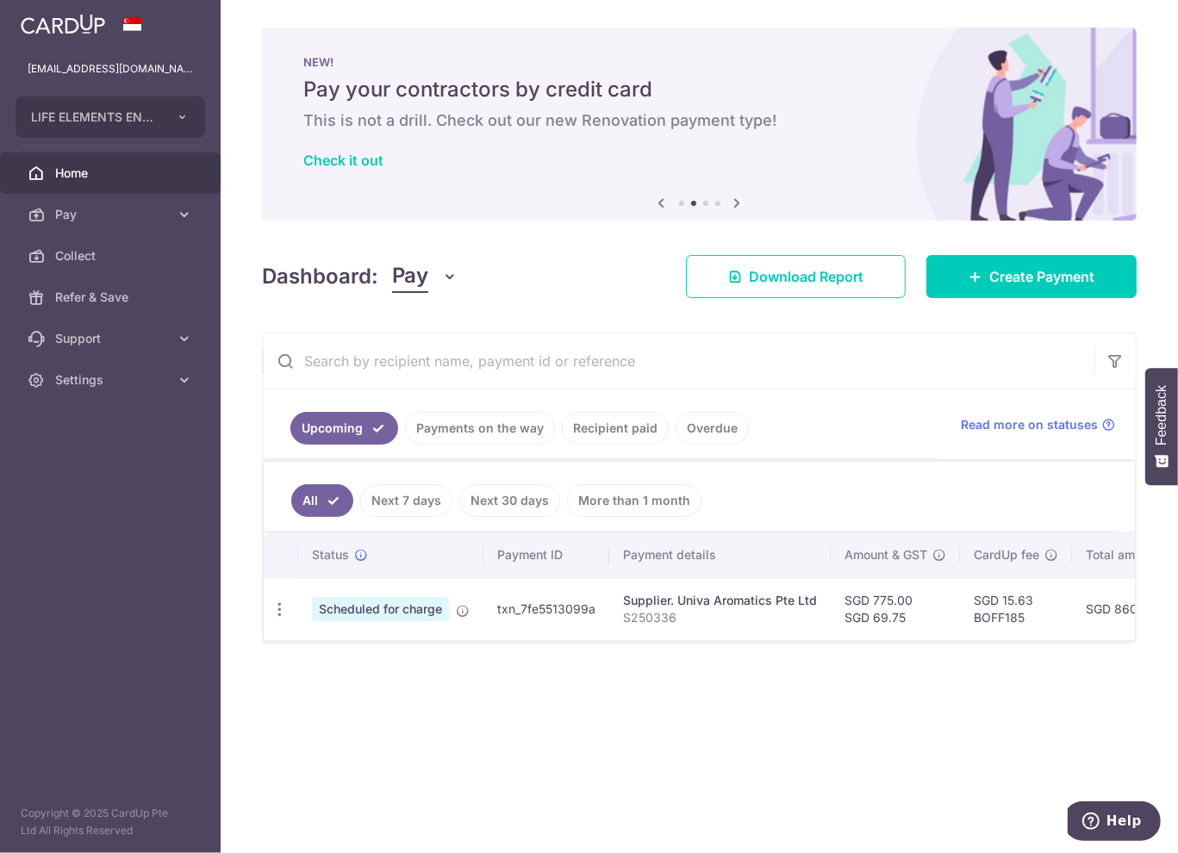
click at [113, 171] on span "Home" at bounding box center [112, 173] width 114 height 17
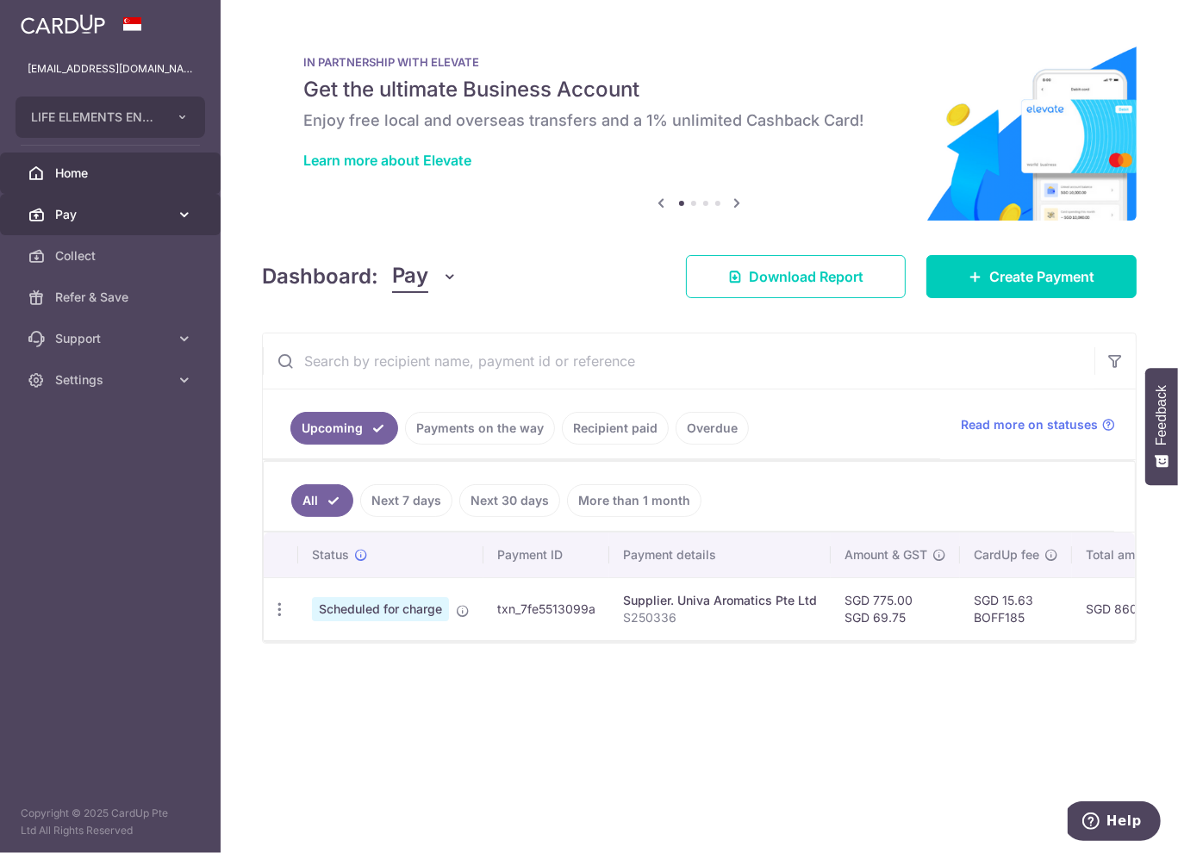
click at [113, 211] on span "Pay" at bounding box center [112, 214] width 114 height 17
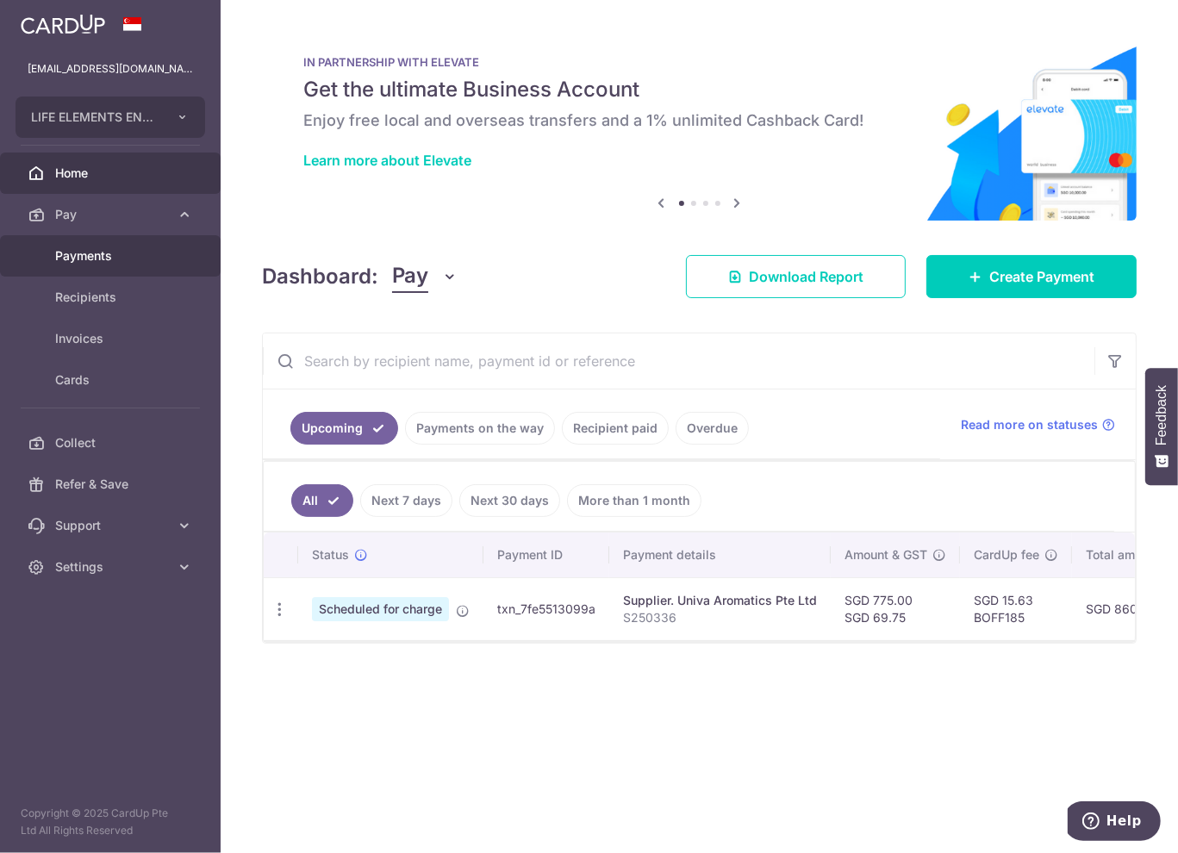
click at [110, 254] on span "Payments" at bounding box center [112, 255] width 114 height 17
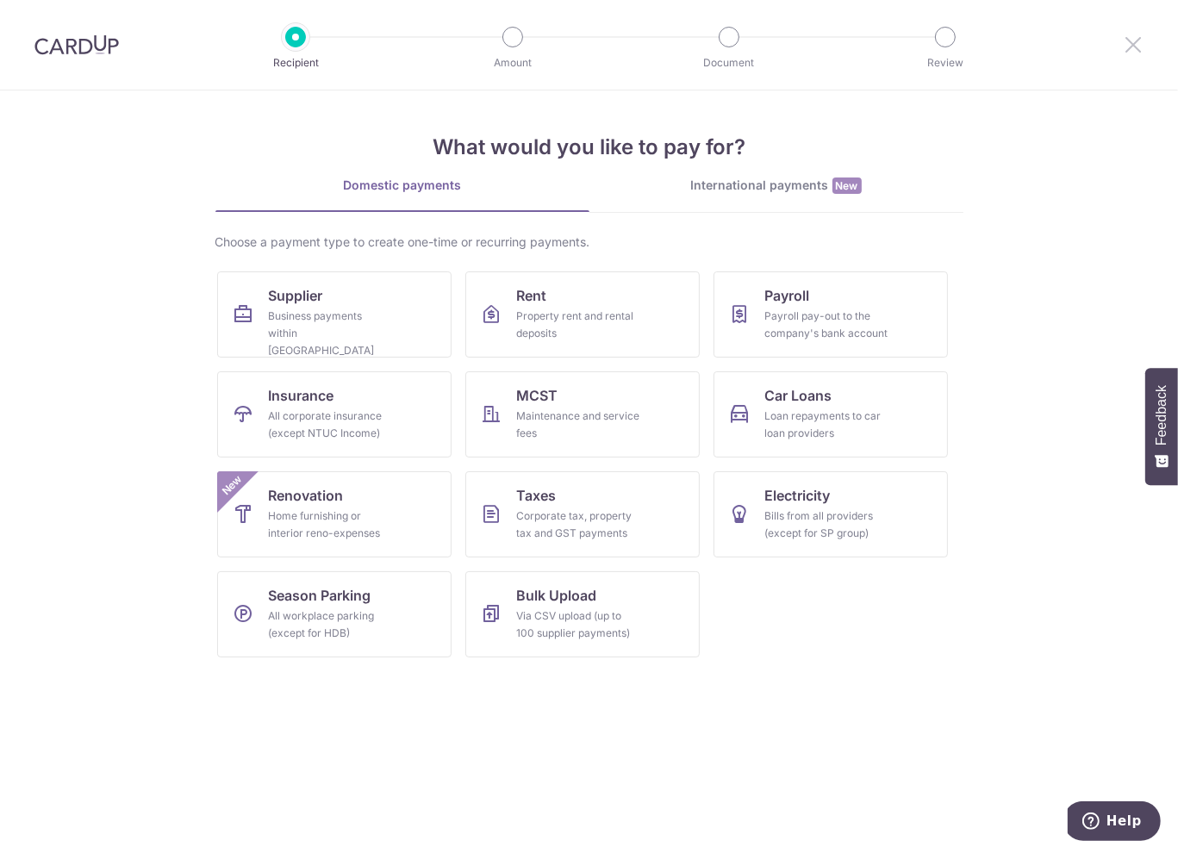
click at [1131, 40] on icon at bounding box center [1133, 45] width 21 height 22
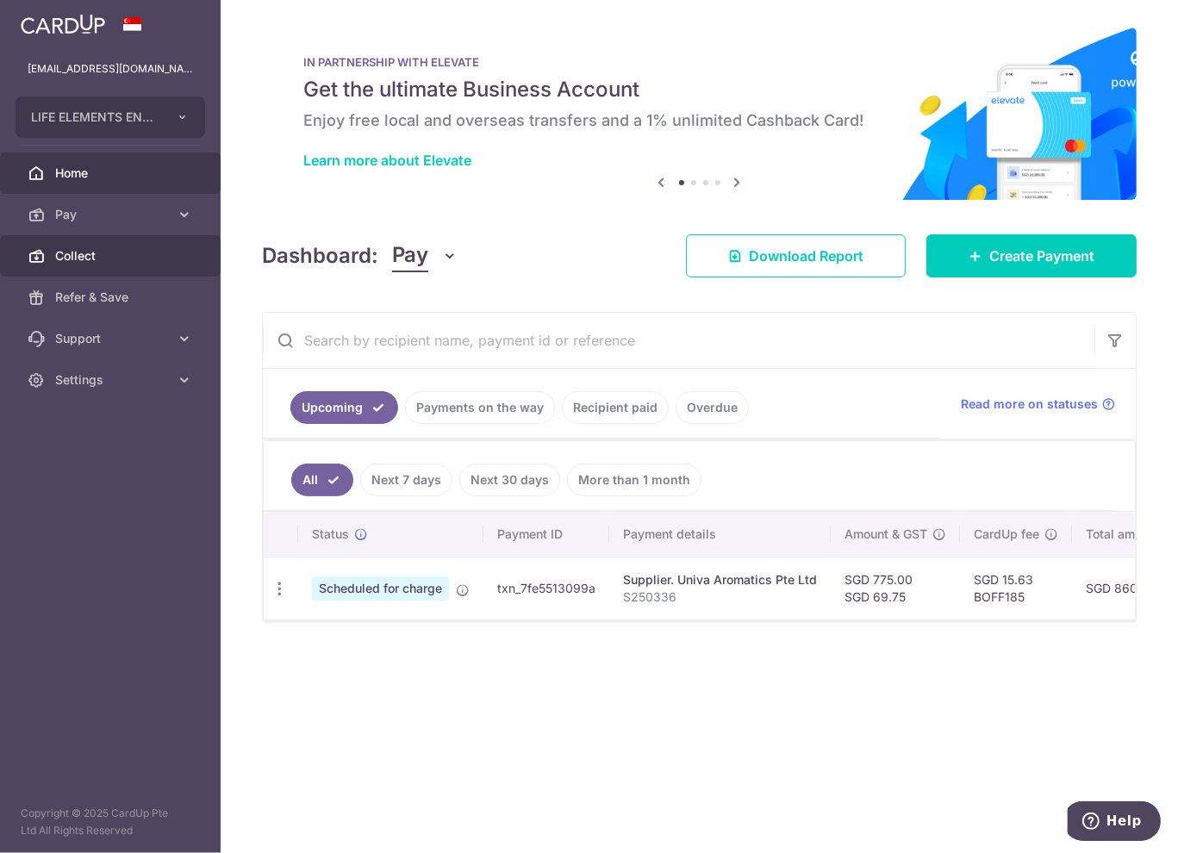
click at [83, 261] on span "Collect" at bounding box center [112, 255] width 114 height 17
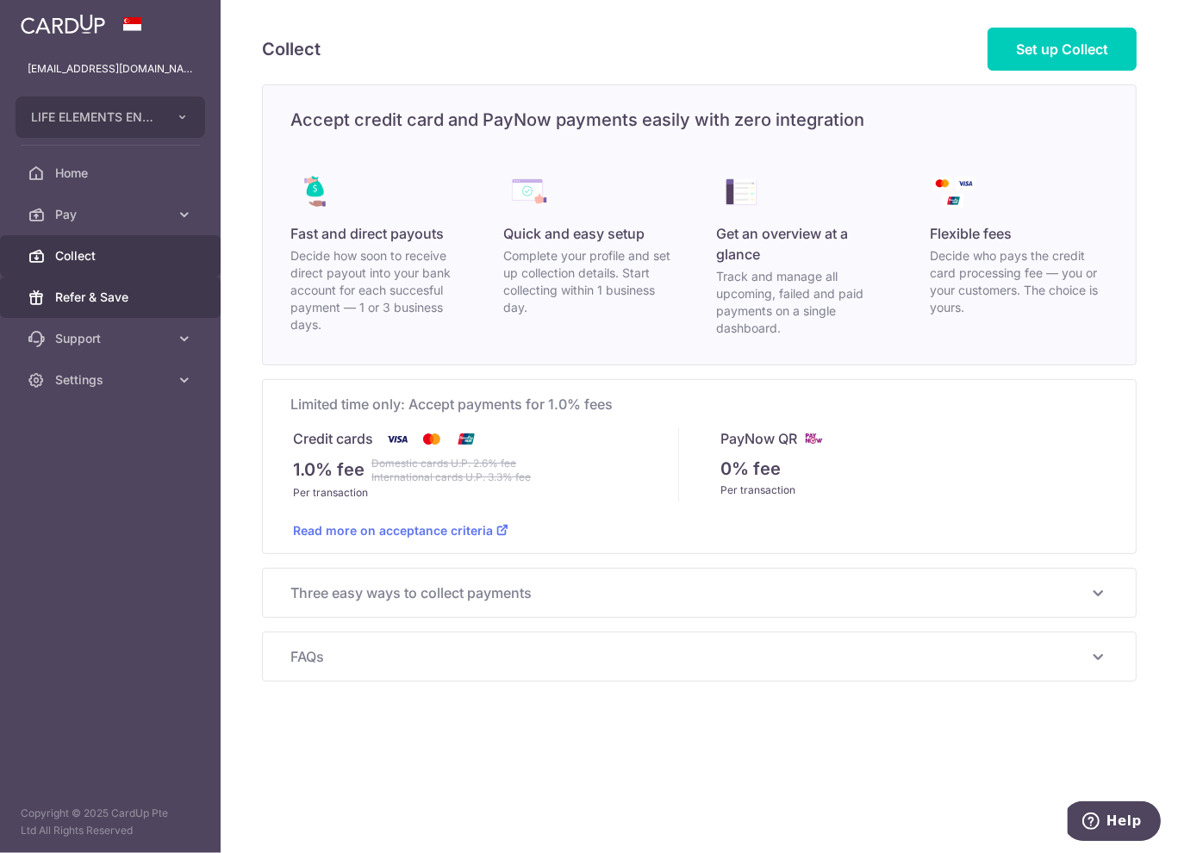
click at [92, 294] on span "Refer & Save" at bounding box center [112, 297] width 114 height 17
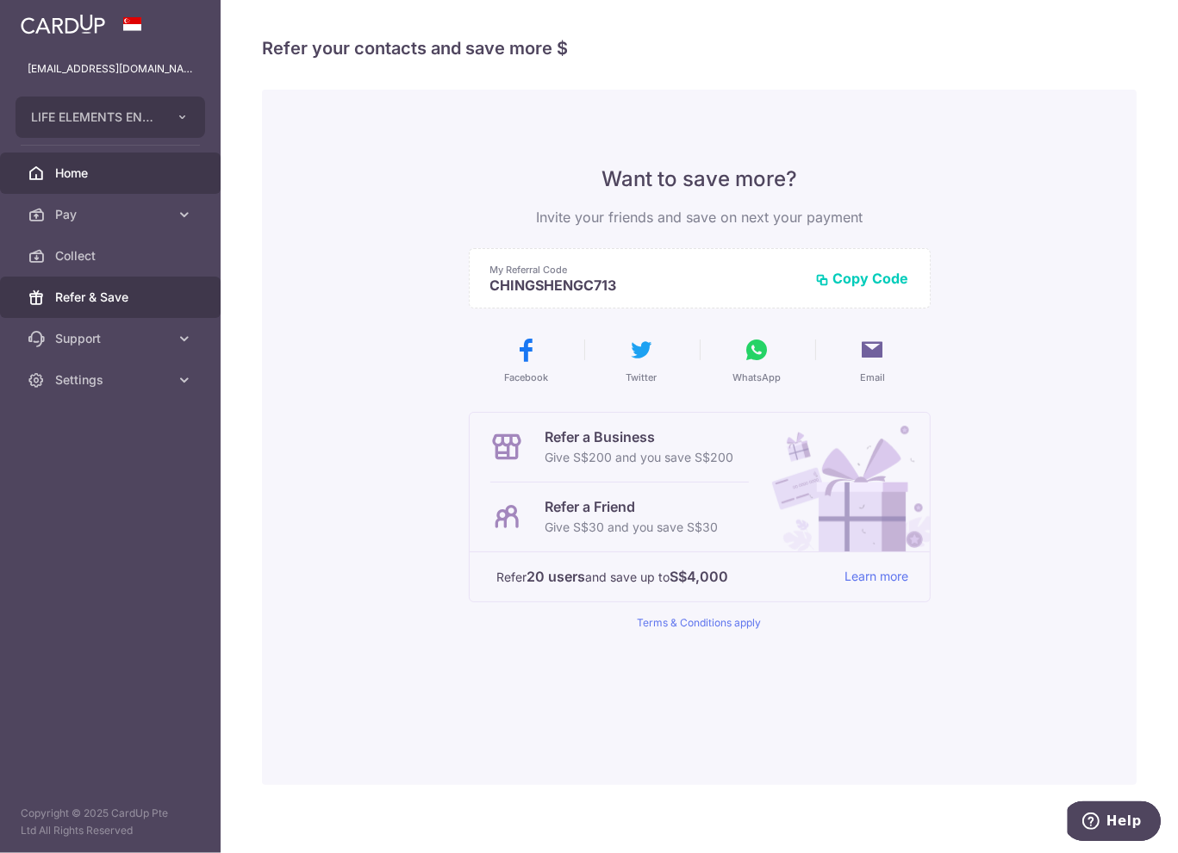
click at [115, 173] on span "Home" at bounding box center [112, 173] width 114 height 17
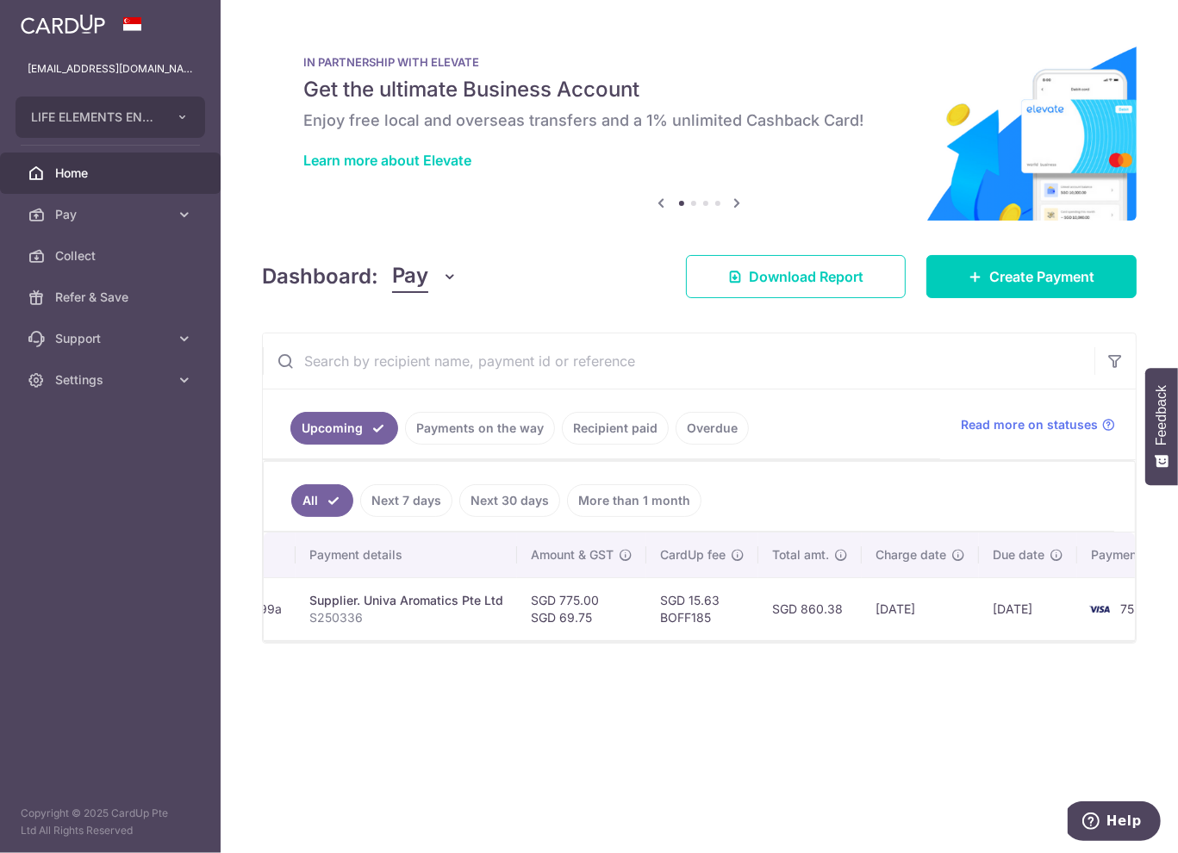
scroll to position [0, 379]
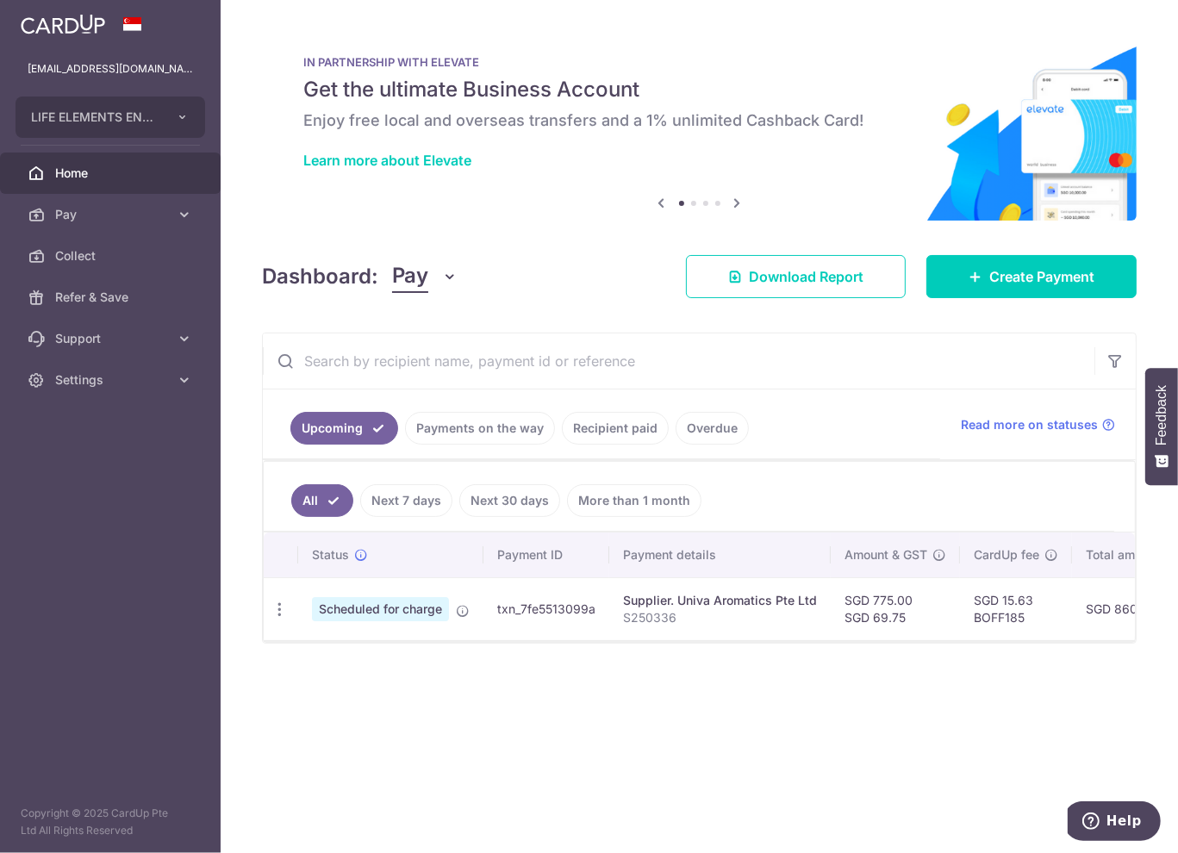
click at [487, 429] on link "Payments on the way" at bounding box center [480, 428] width 150 height 33
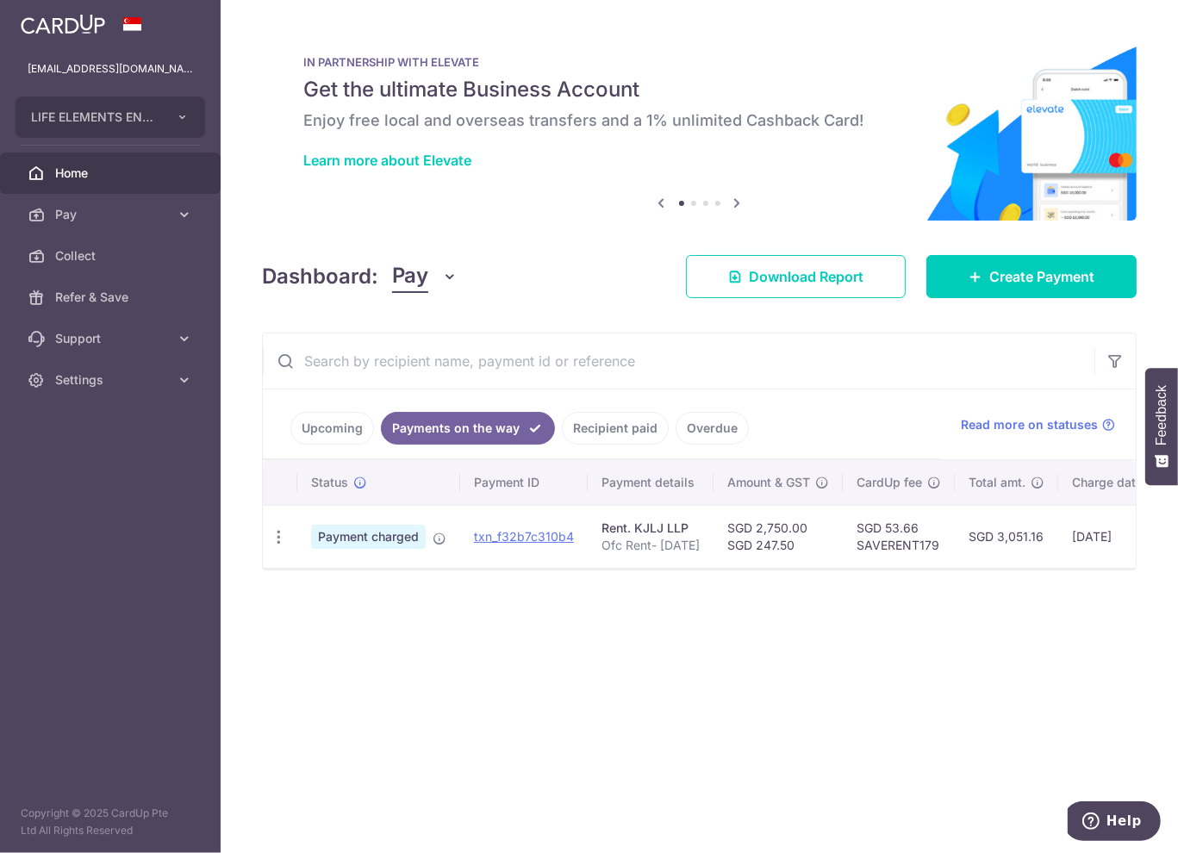
click at [599, 428] on link "Recipient paid" at bounding box center [615, 428] width 107 height 33
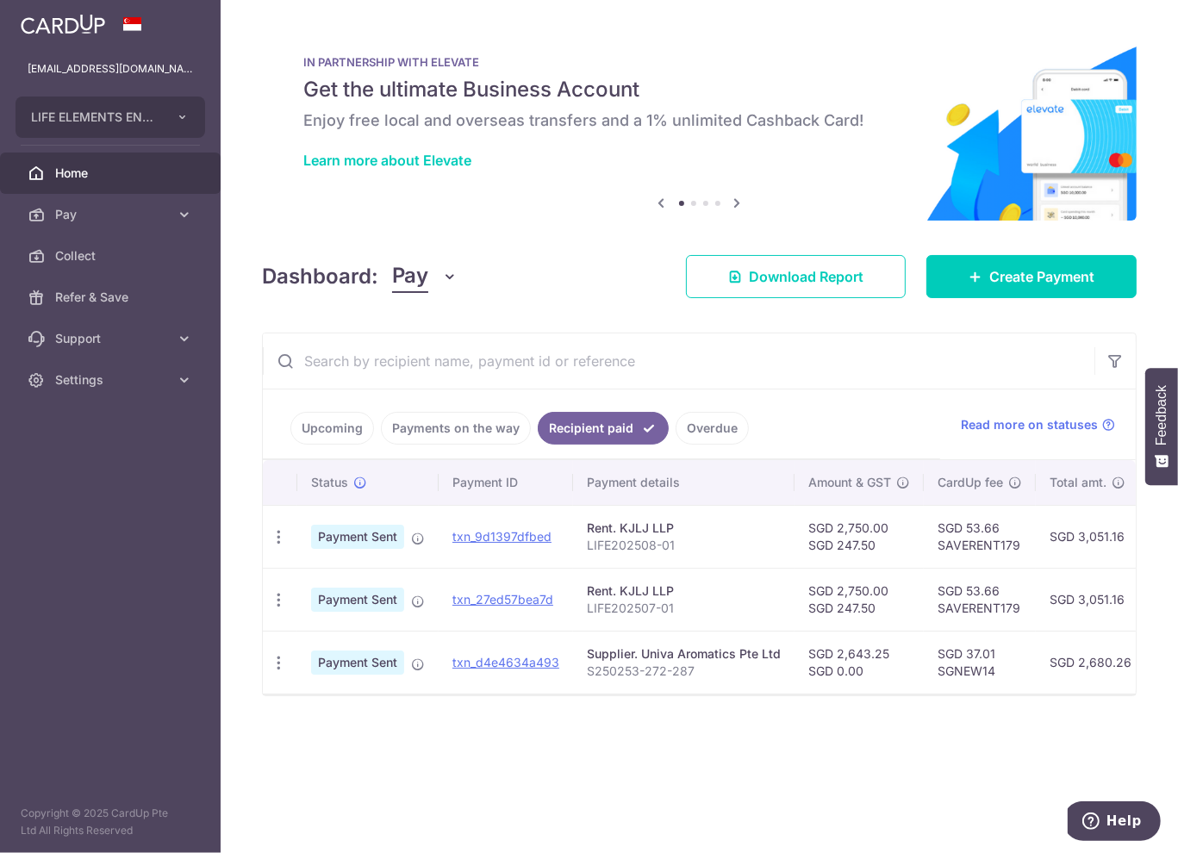
click at [469, 423] on link "Payments on the way" at bounding box center [456, 428] width 150 height 33
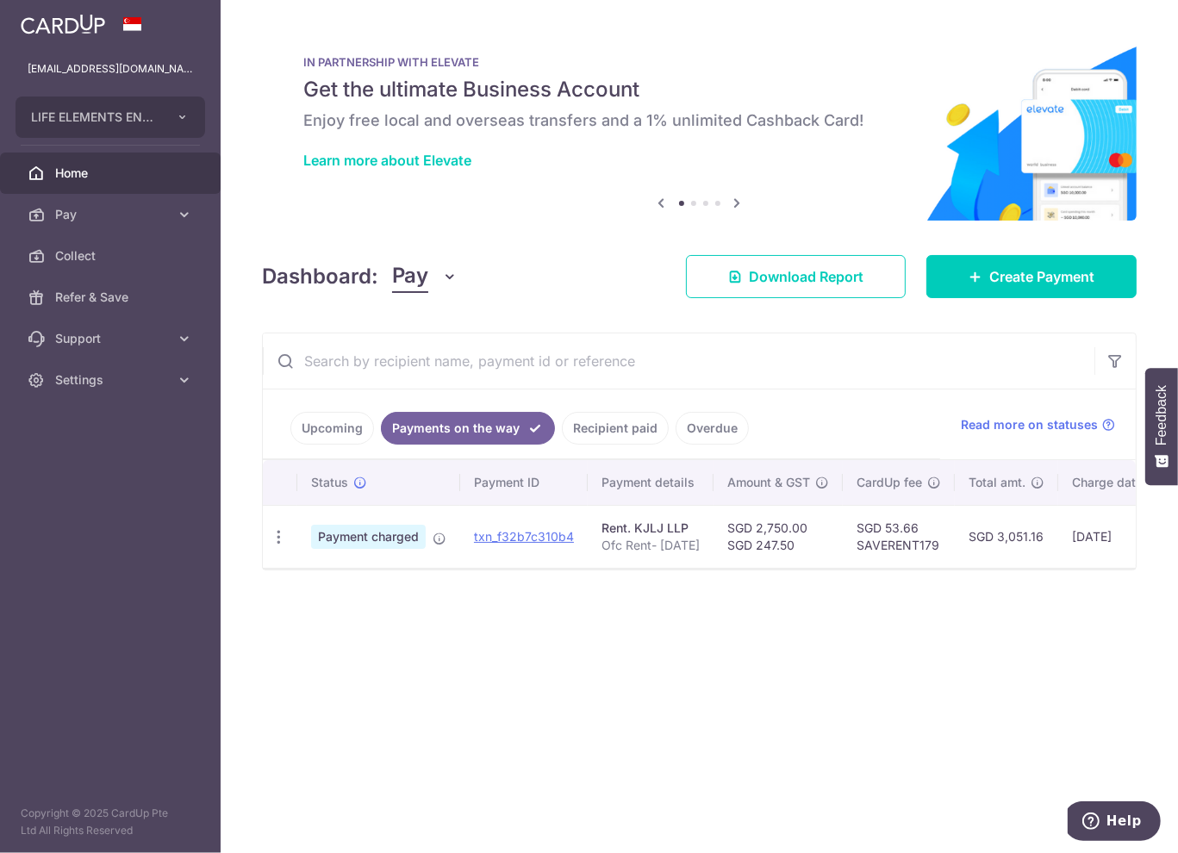
click at [327, 428] on link "Upcoming" at bounding box center [332, 428] width 84 height 33
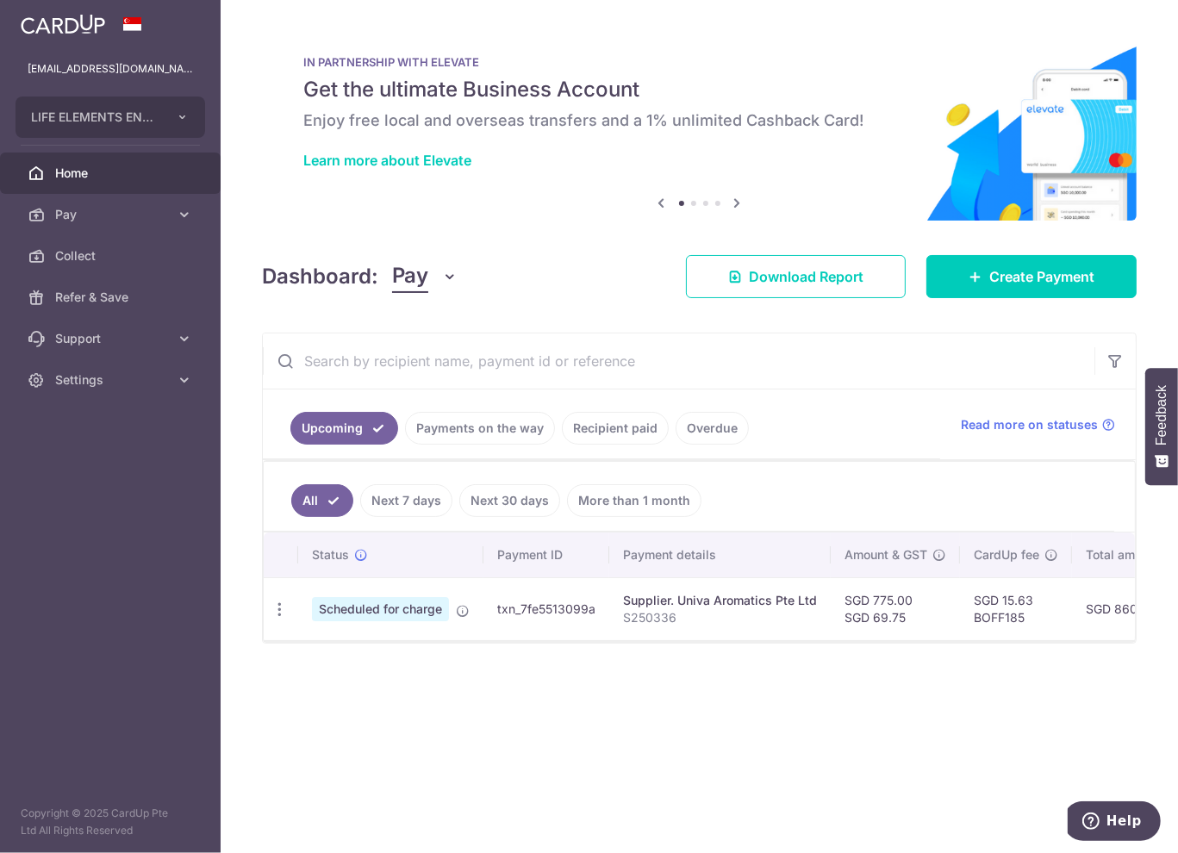
click at [79, 178] on span "Home" at bounding box center [112, 173] width 114 height 17
